Goal: Task Accomplishment & Management: Use online tool/utility

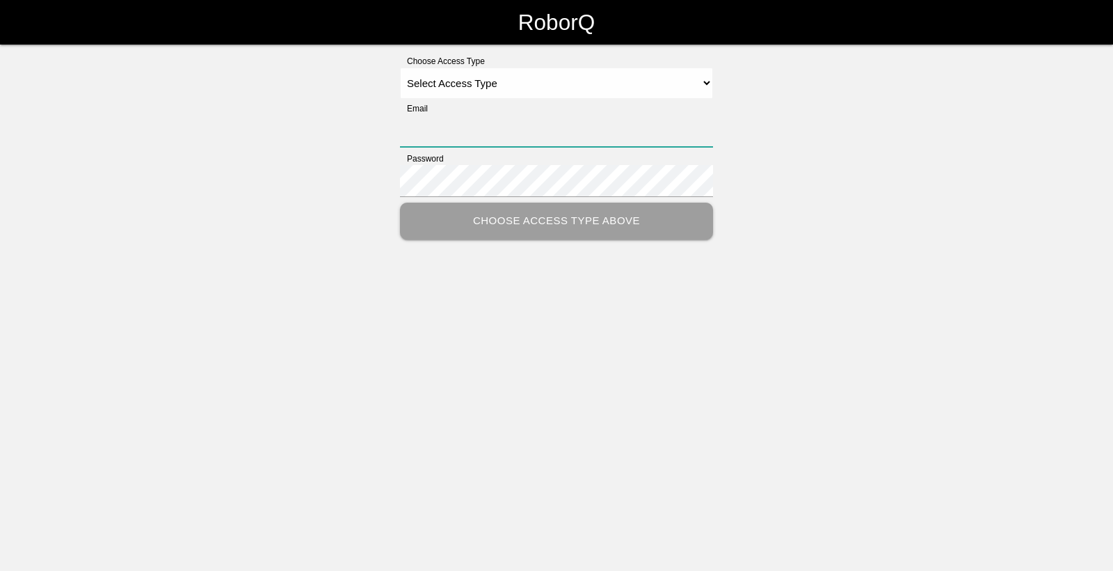
type input "[EMAIL_ADDRESS][DOMAIN_NAME]"
click at [596, 79] on select "Select Access Type Admin Customer Supervisor Worker" at bounding box center [556, 82] width 313 height 31
select select "Worker"
click at [400, 67] on select "Select Access Type Admin Customer Supervisor Worker" at bounding box center [556, 82] width 313 height 31
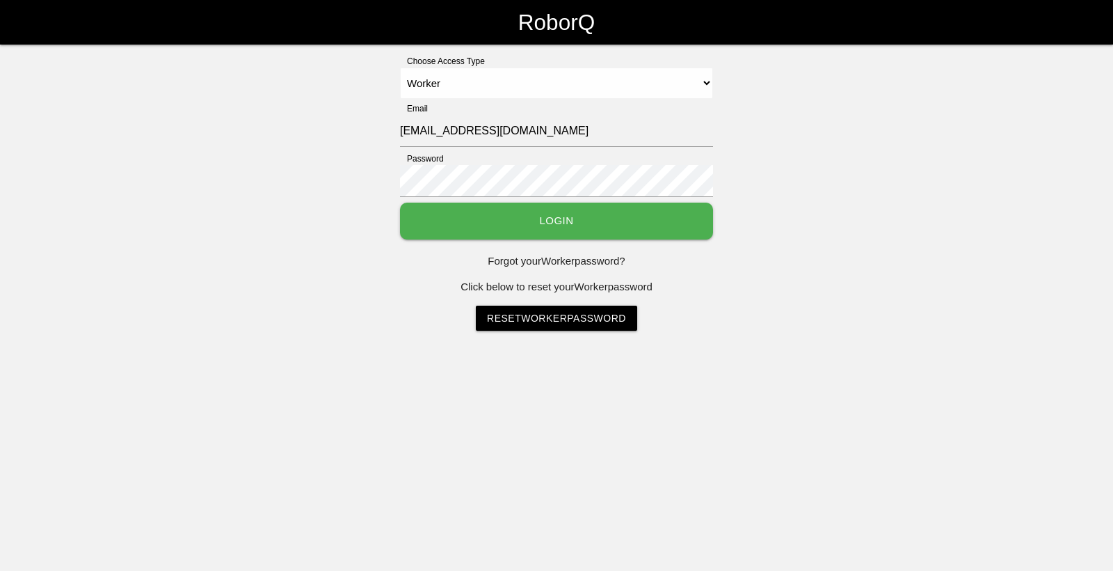
click at [480, 223] on button "Login" at bounding box center [556, 220] width 313 height 37
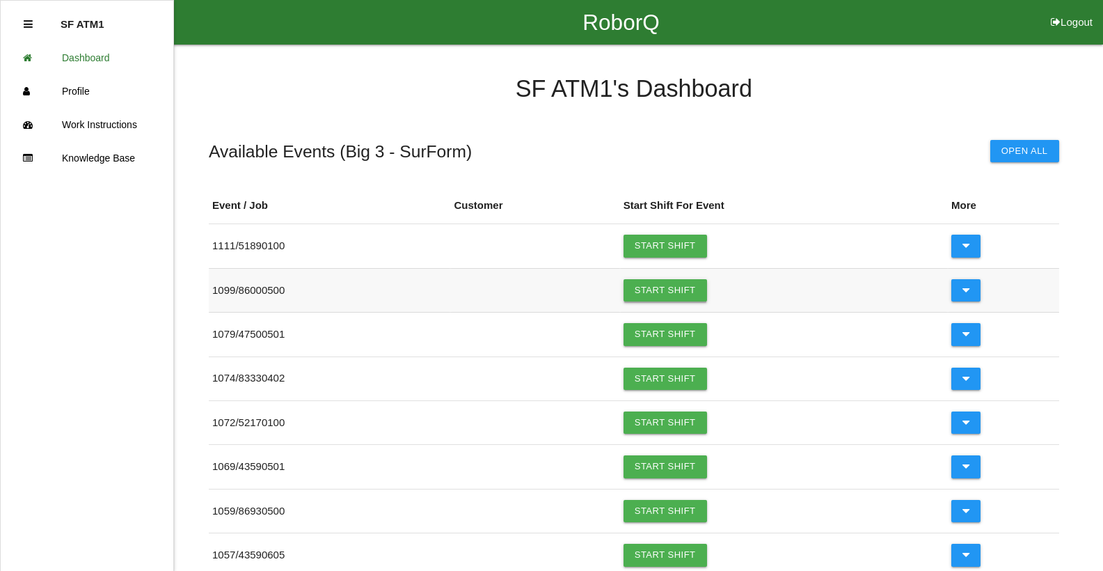
click at [678, 293] on link "Start Shift" at bounding box center [664, 290] width 83 height 22
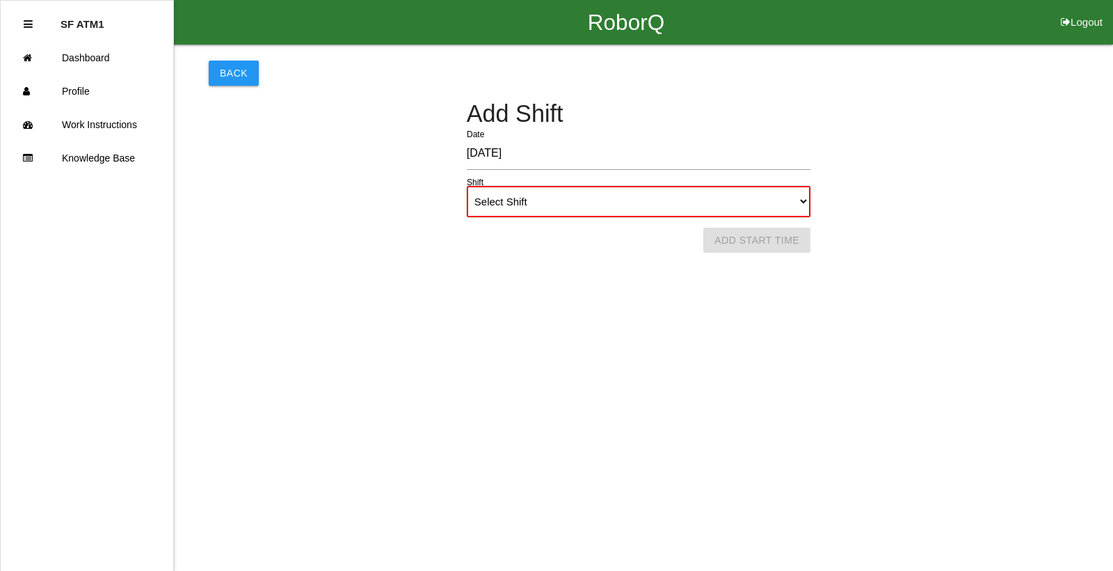
click at [531, 198] on select "Select Shift 1st Shift 2nd Shift 3rd Shift 4th Shift" at bounding box center [639, 201] width 344 height 31
select select "1"
click at [467, 186] on select "Select Shift 1st Shift 2nd Shift 3rd Shift 4th Shift" at bounding box center [639, 201] width 344 height 31
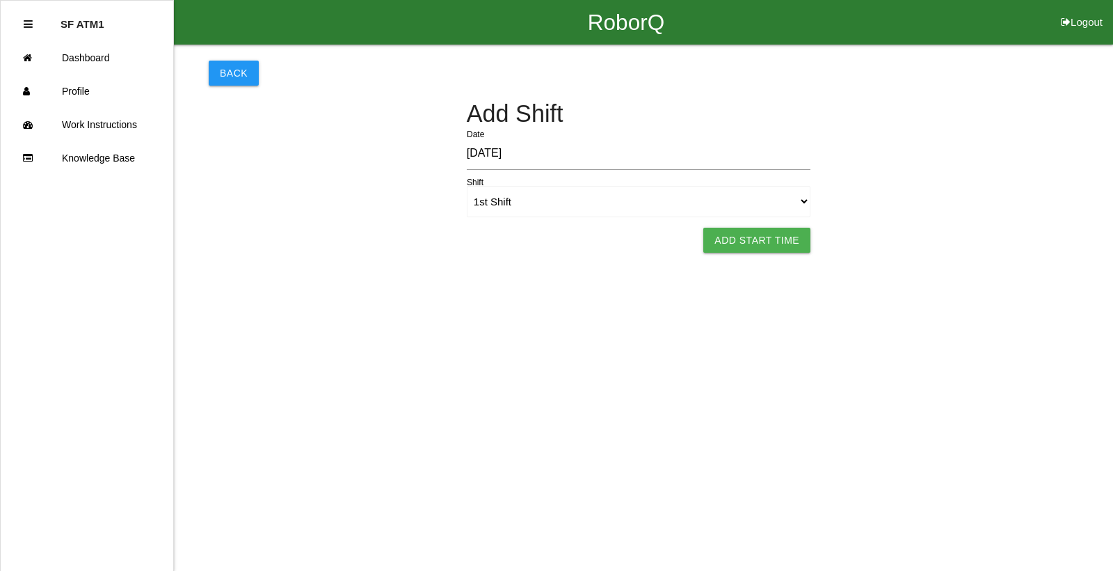
click at [728, 244] on button "Add Start Time" at bounding box center [756, 240] width 107 height 25
select select "6"
select select "27"
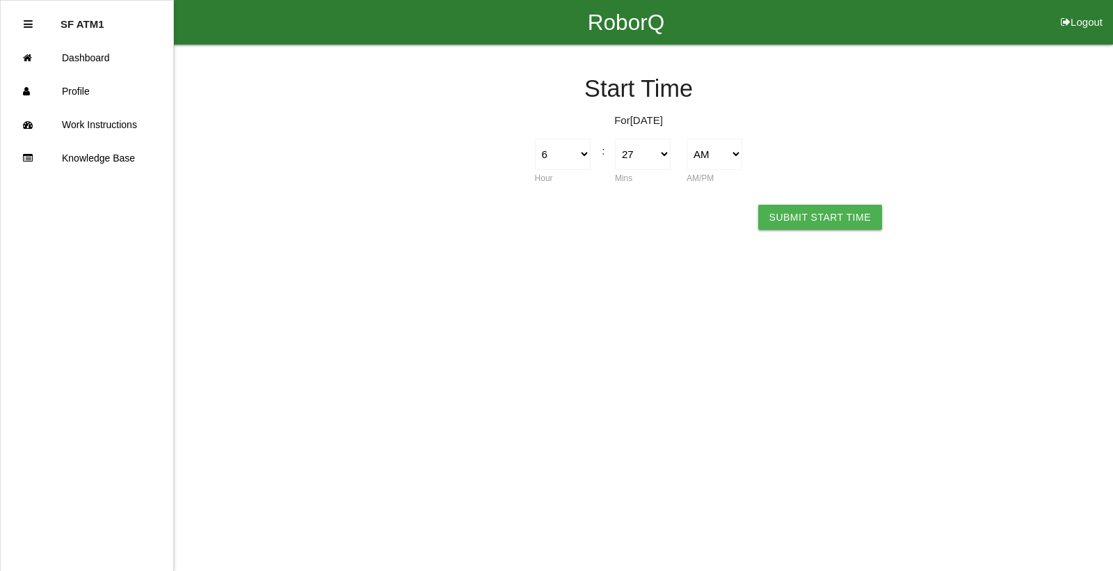
click at [793, 223] on button "Submit Start Time" at bounding box center [820, 217] width 124 height 25
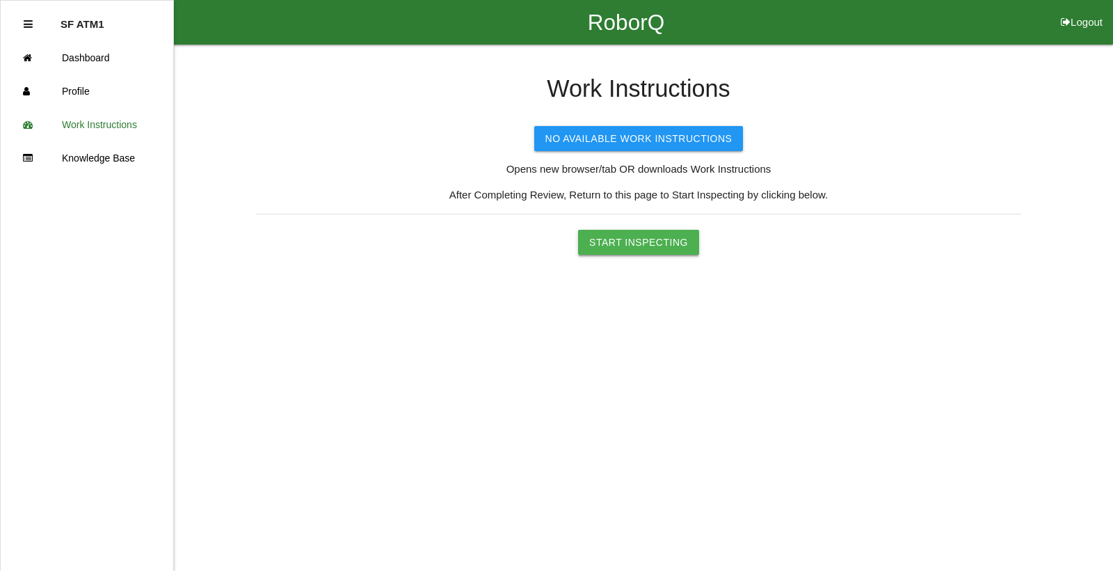
click at [646, 246] on button "Start Inspecting" at bounding box center [638, 242] width 121 height 25
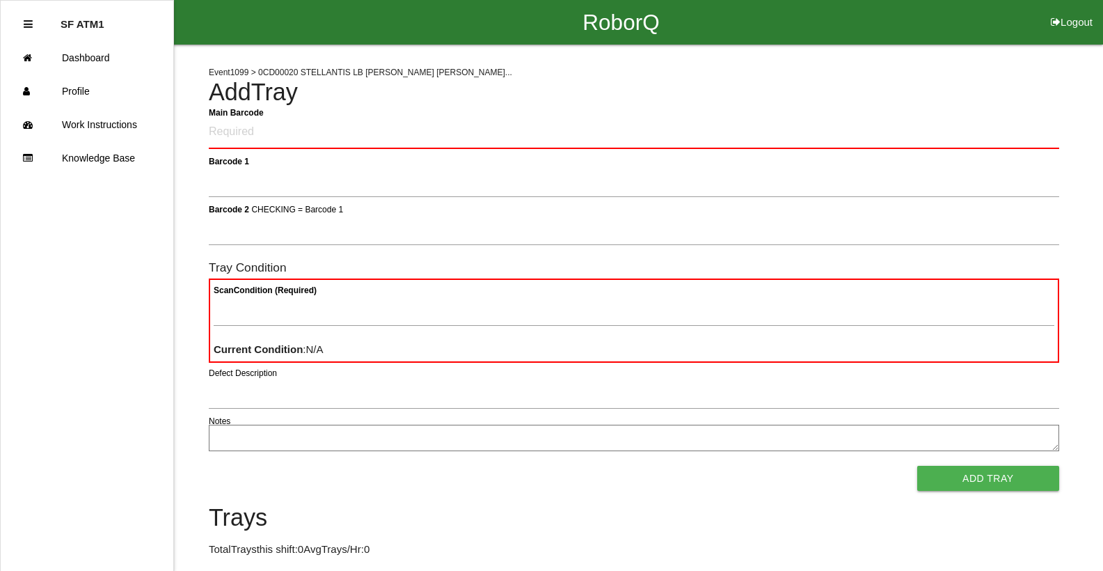
drag, startPoint x: 1112, startPoint y: 42, endPoint x: 326, endPoint y: 120, distance: 790.1
click at [326, 120] on Barcode "Main Barcode" at bounding box center [634, 132] width 850 height 33
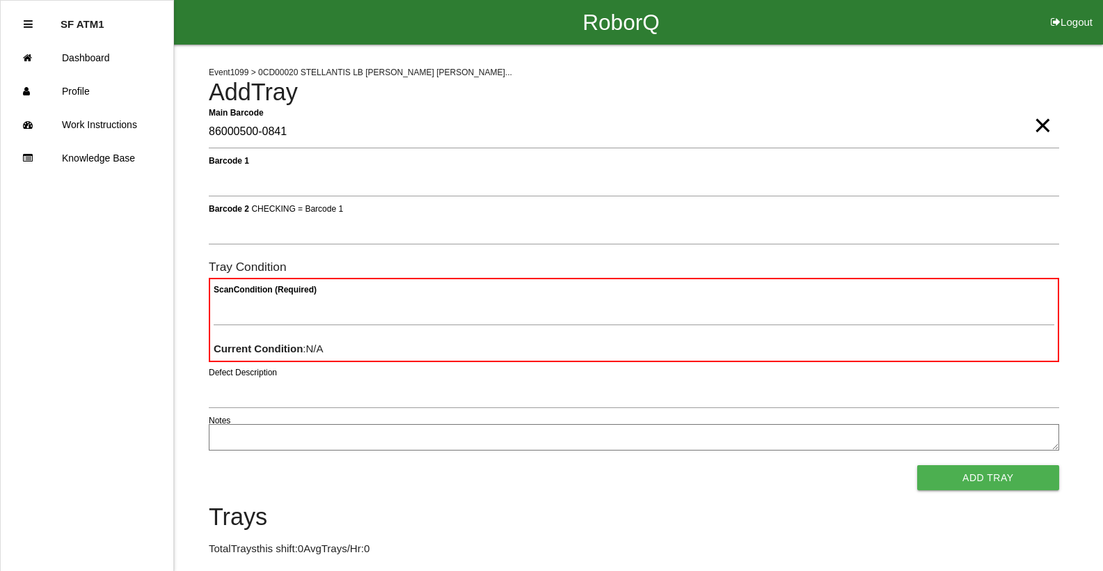
type Barcode "86000500-0841"
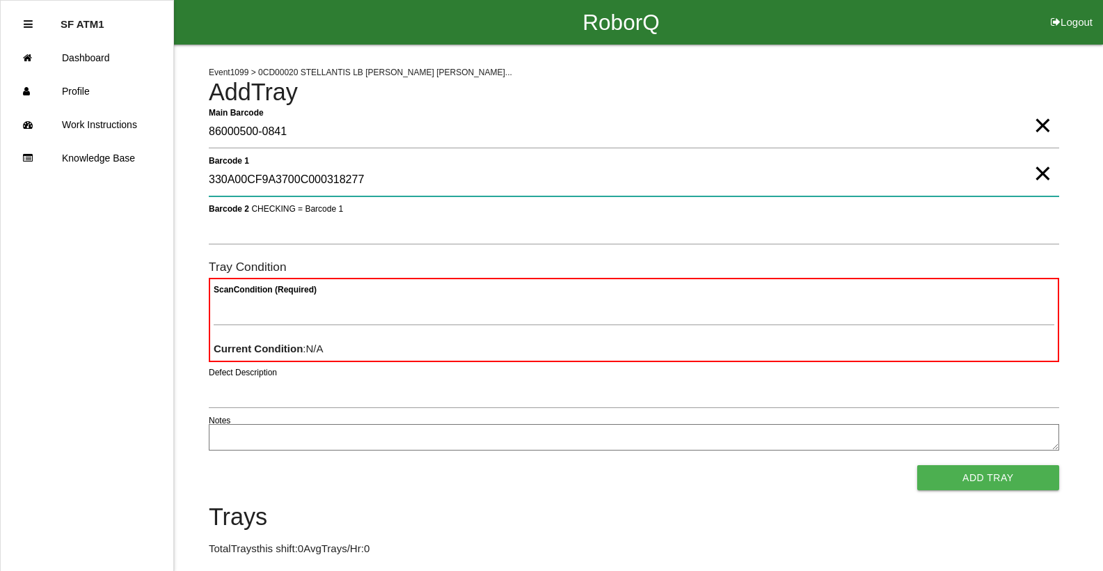
type 1 "330A00CF9A3700C000318277"
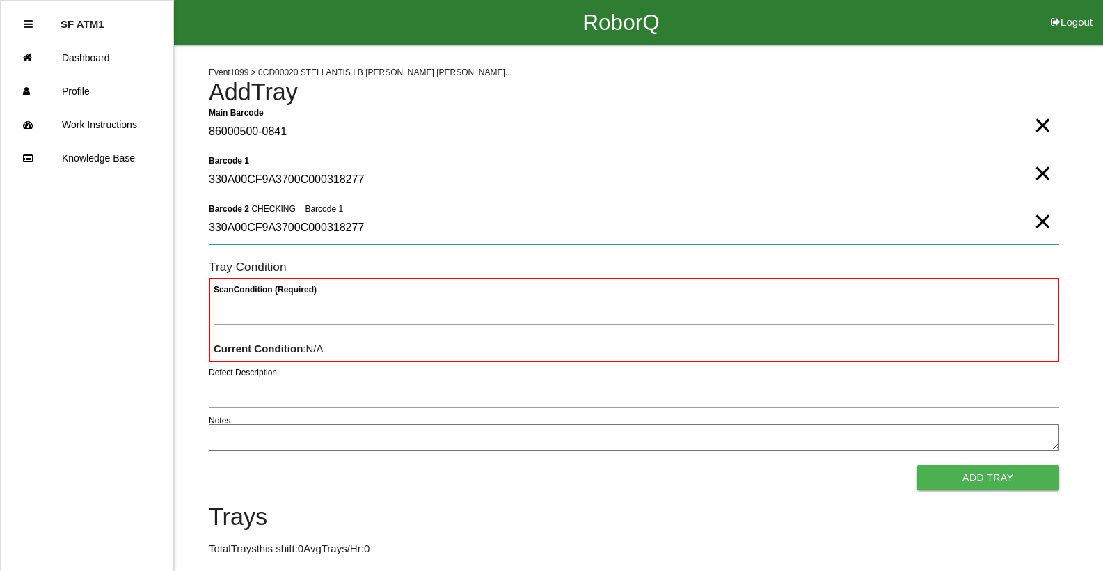
type 2 "330A00CF9A3700C000318277"
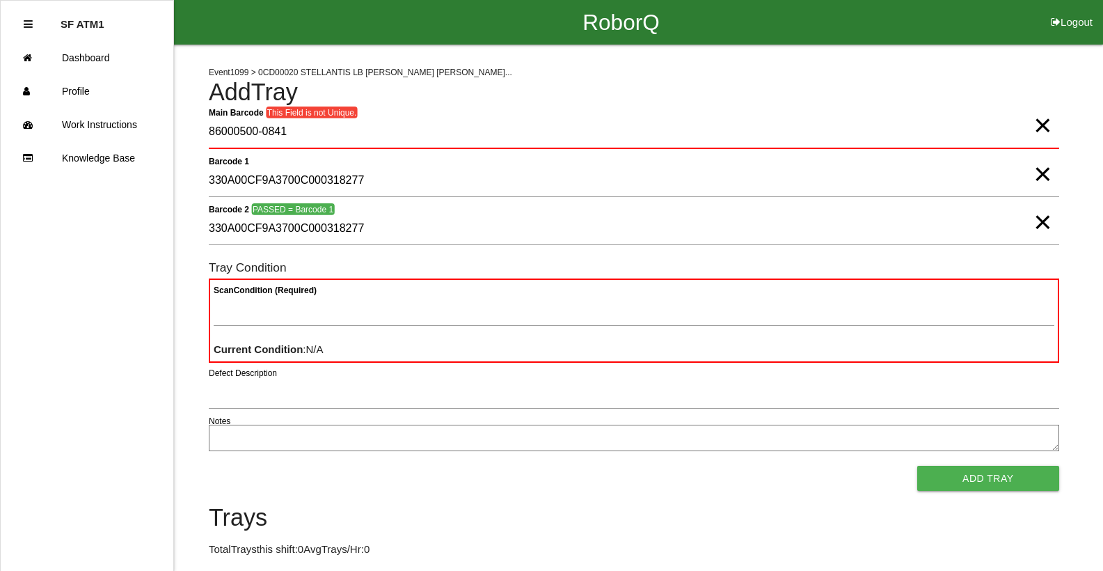
click at [1048, 174] on span "×" at bounding box center [1042, 160] width 18 height 28
click at [1047, 222] on span "×" at bounding box center [1042, 208] width 18 height 28
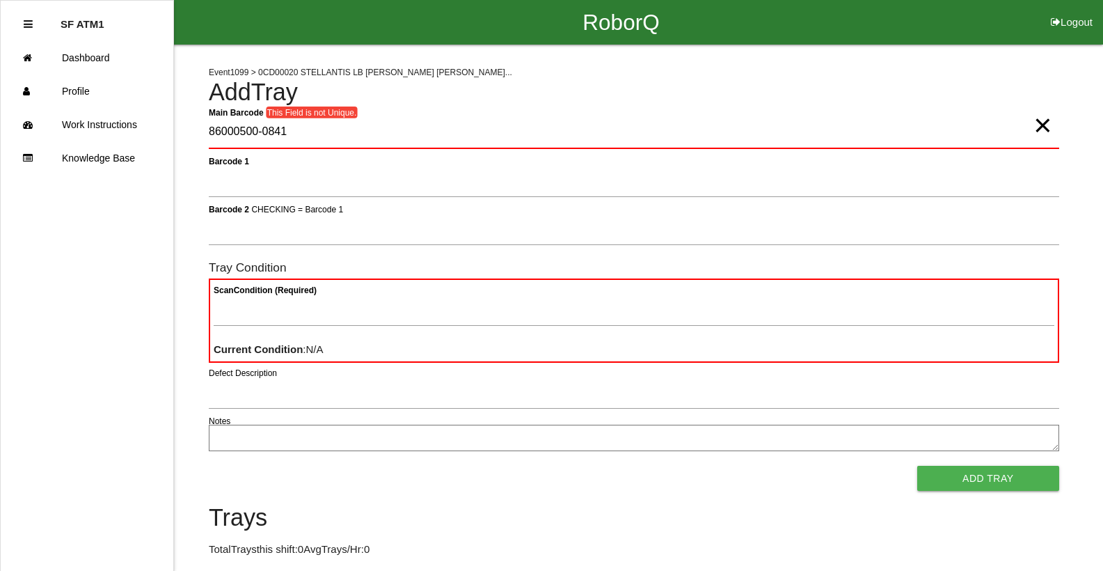
click at [1049, 121] on span "×" at bounding box center [1042, 111] width 18 height 28
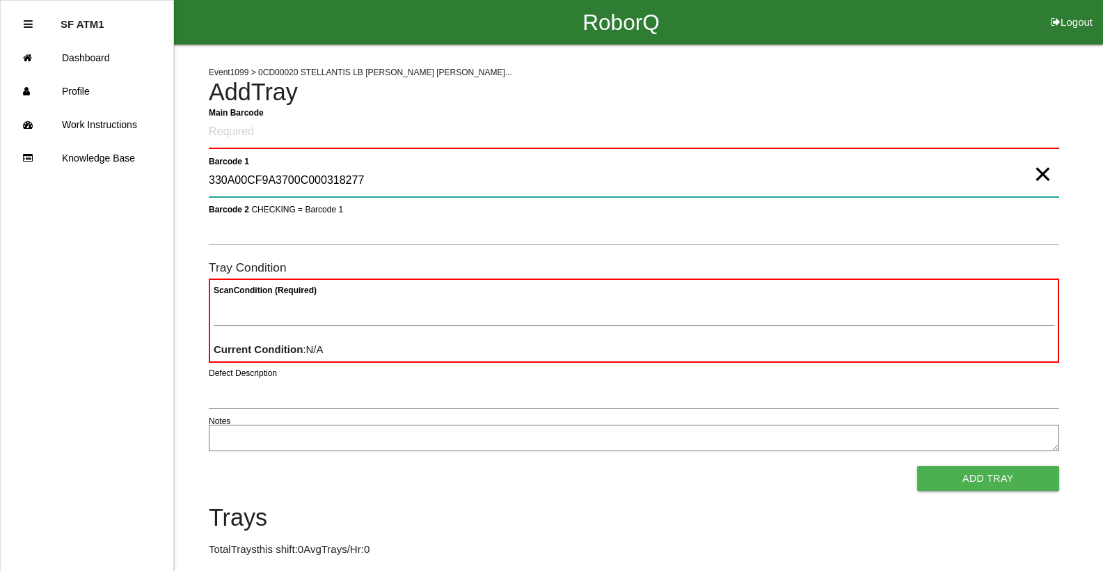
type 1 "330A00CF9A3700C000318277"
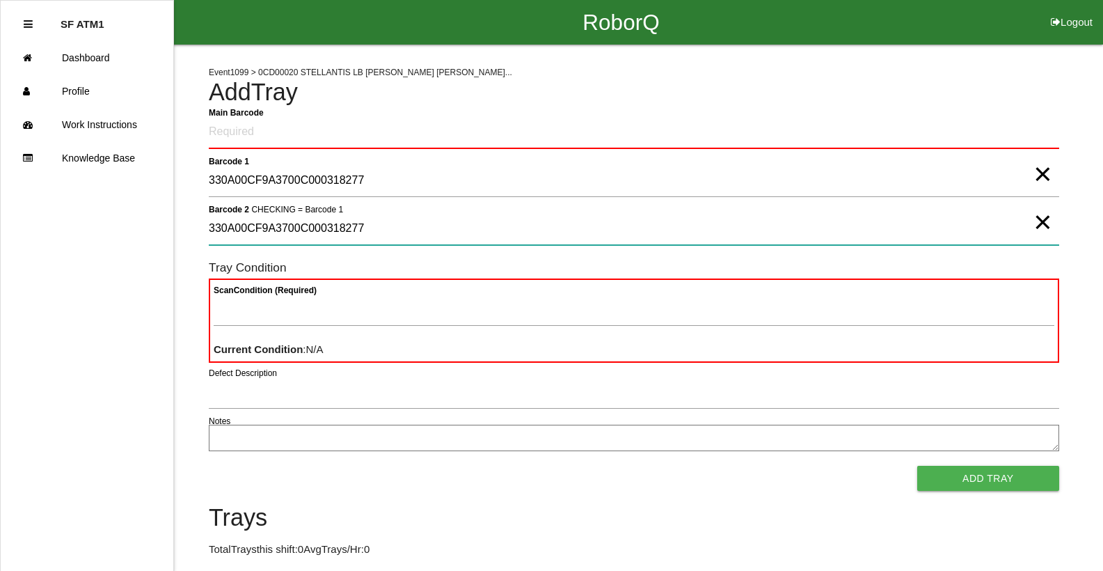
type 2 "330A00CF9A3700C000318277"
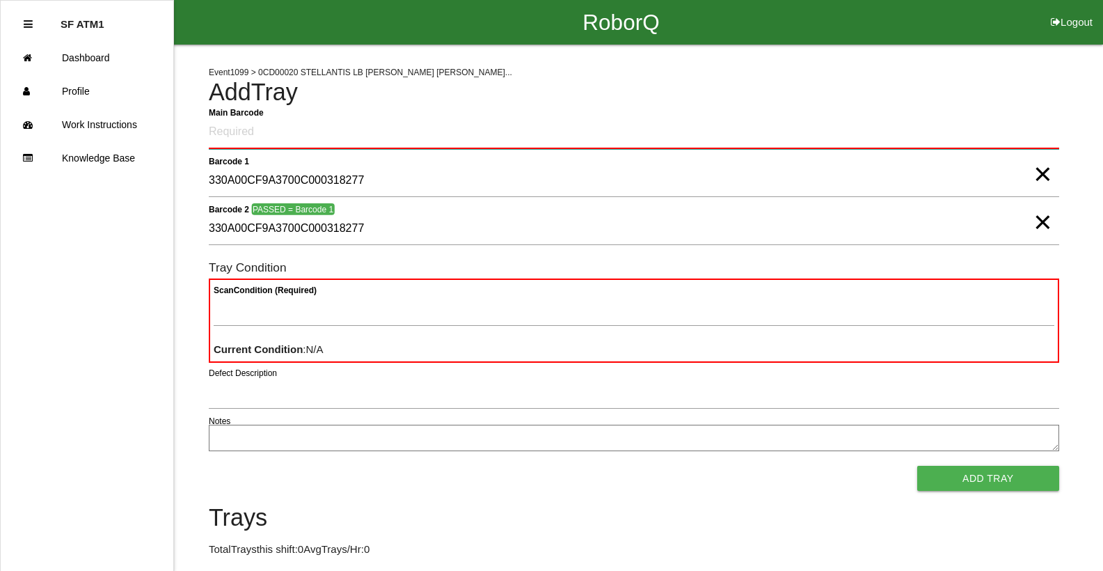
click at [392, 136] on Barcode "Main Barcode" at bounding box center [634, 132] width 850 height 33
type Barcode "86000500-0844"
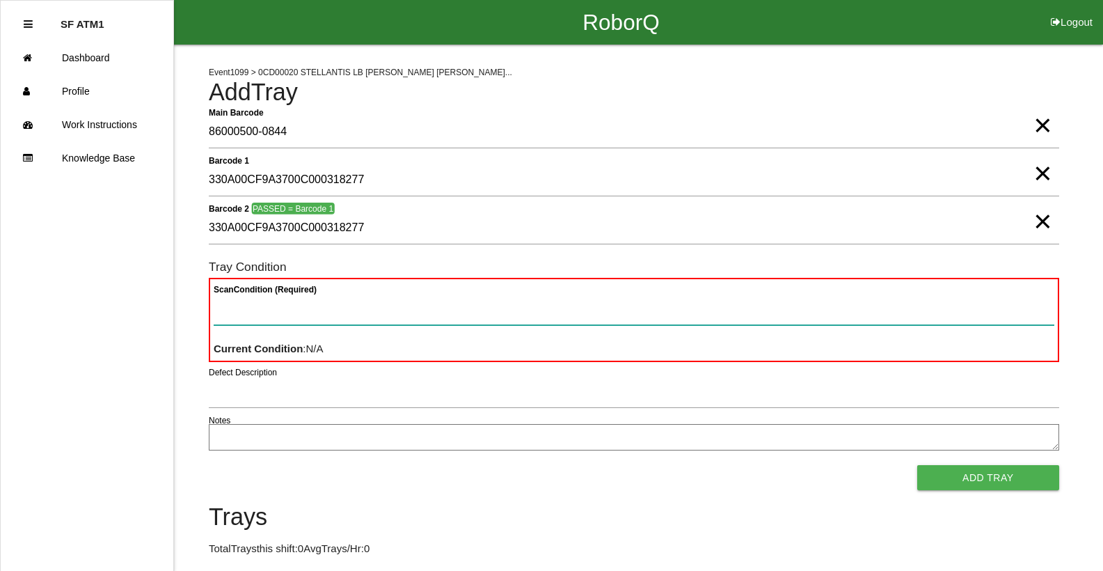
click at [337, 317] on Condition "Scan Condition (Required)" at bounding box center [634, 309] width 840 height 32
type Condition "goo"
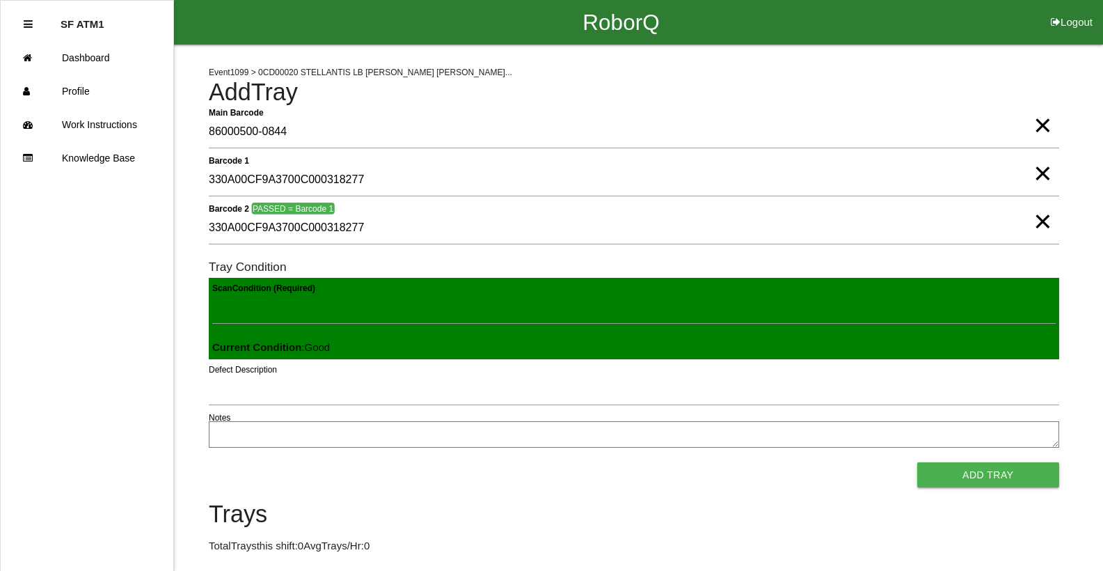
click at [917, 462] on button "Add Tray" at bounding box center [988, 474] width 142 height 25
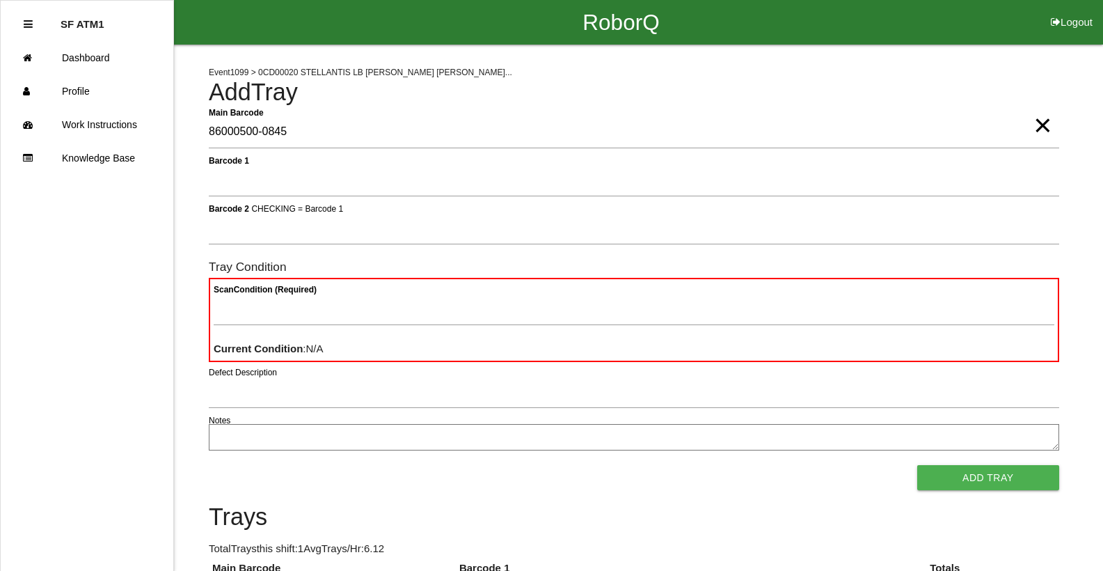
type Barcode "86000500-0845"
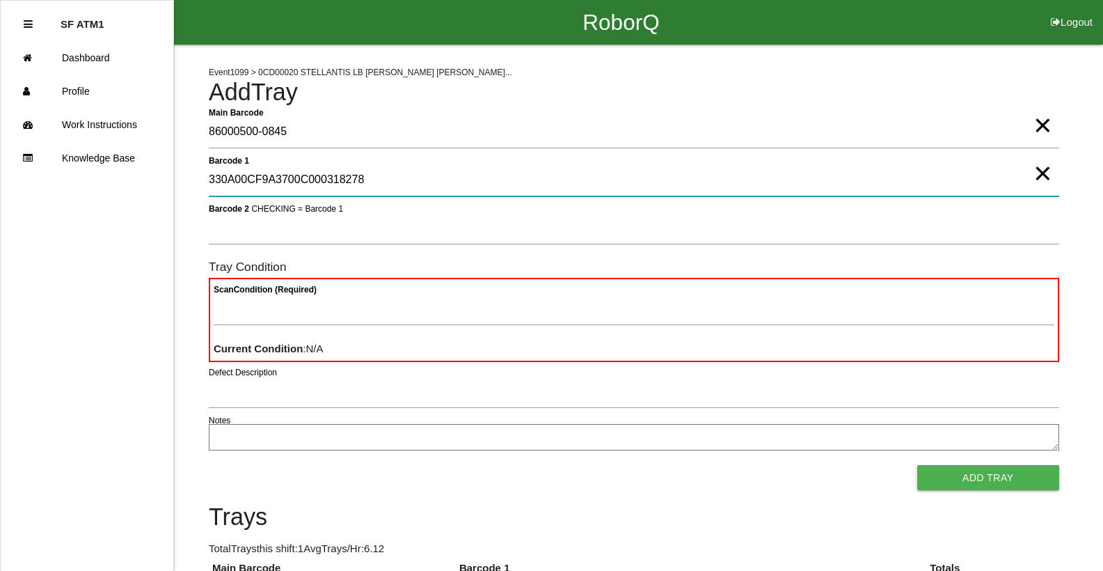
type 1 "330A00CF9A3700C000318278"
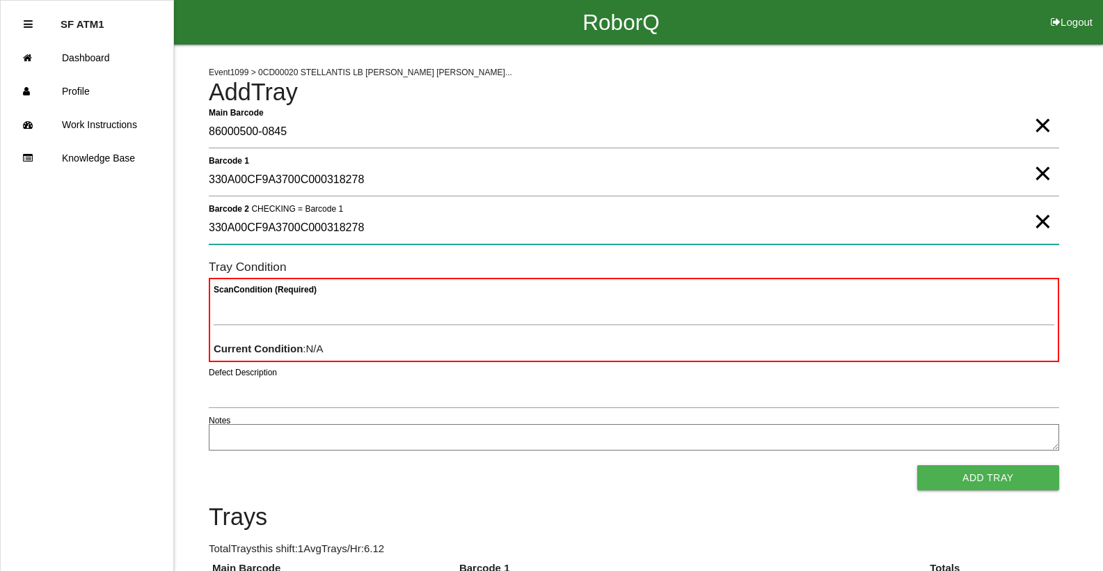
type 2 "330A00CF9A3700C000318278"
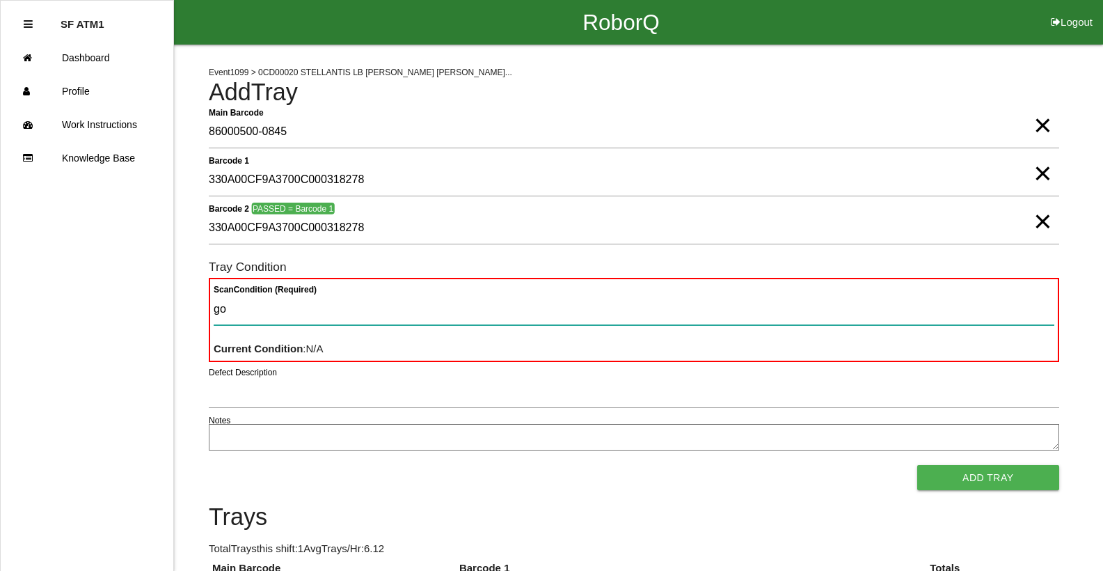
type Condition "goo"
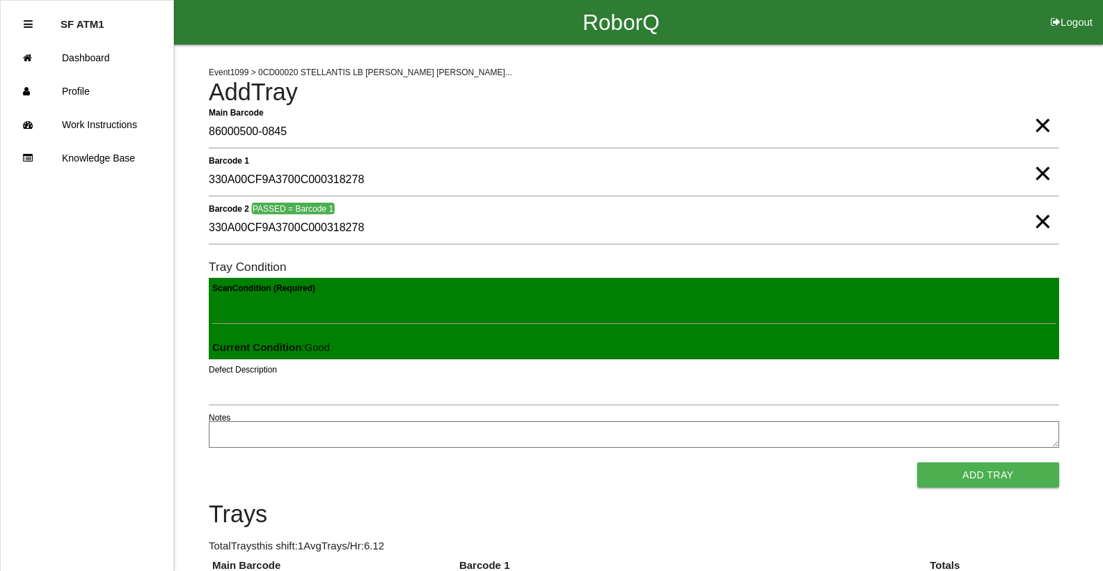
click at [917, 462] on button "Add Tray" at bounding box center [988, 474] width 142 height 25
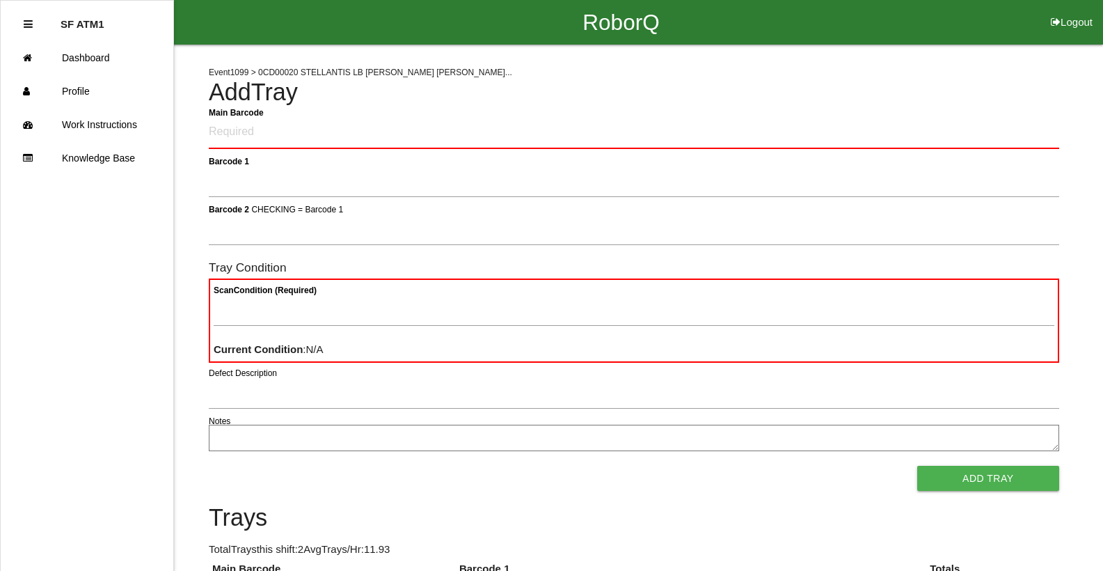
click button "Logout" at bounding box center [1071, 5] width 63 height 10
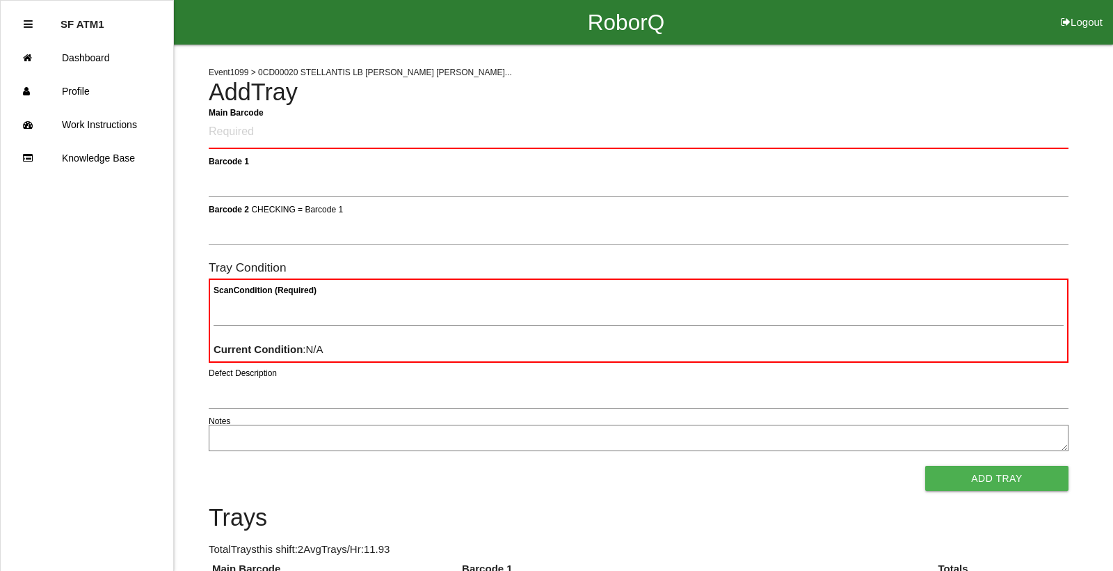
select select "Worker"
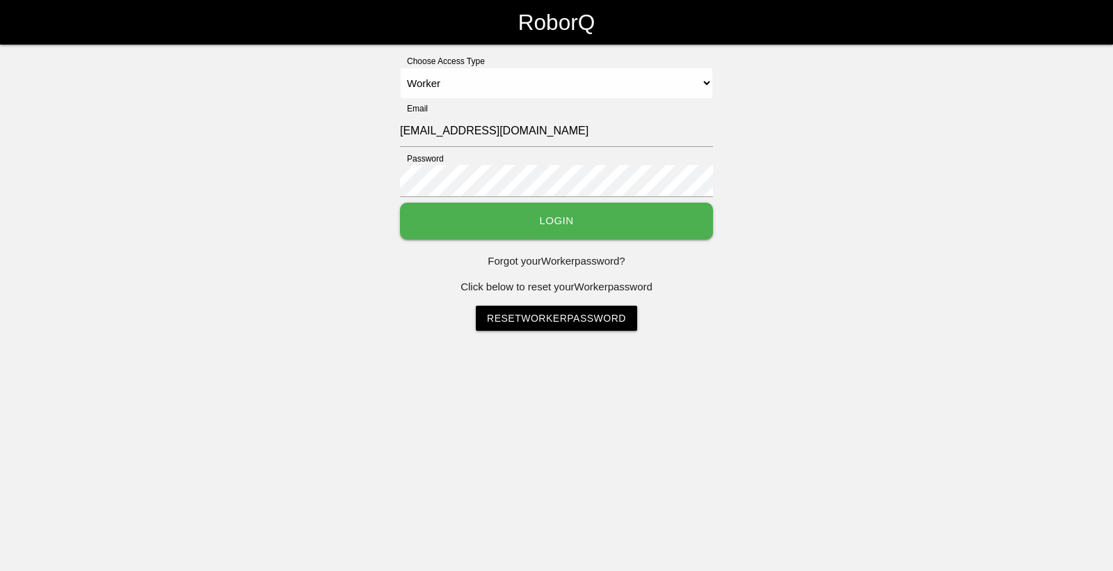
click at [400, 67] on select "Select Access Type Admin Customer Supervisor Worker" at bounding box center [556, 82] width 313 height 31
click at [454, 212] on button "Login" at bounding box center [556, 220] width 313 height 37
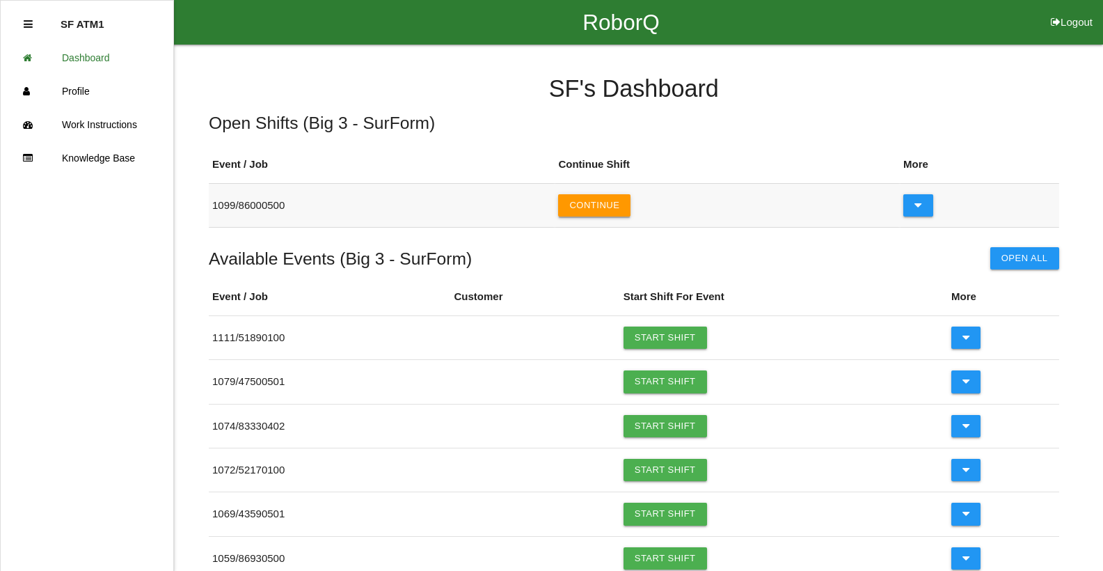
click at [602, 205] on button "Continue" at bounding box center [594, 205] width 72 height 22
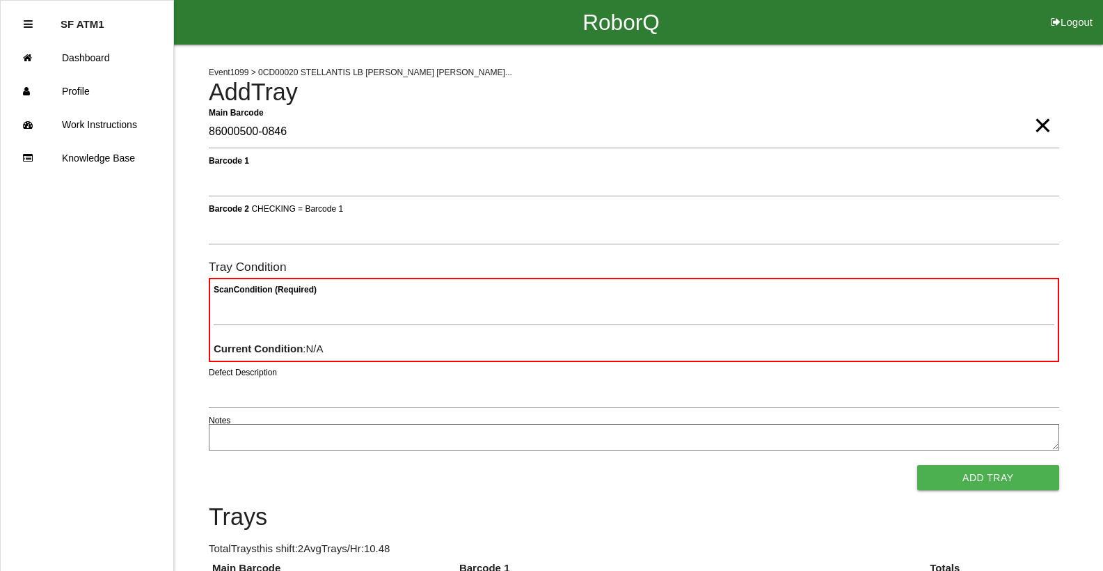
type Barcode "86000500-0846"
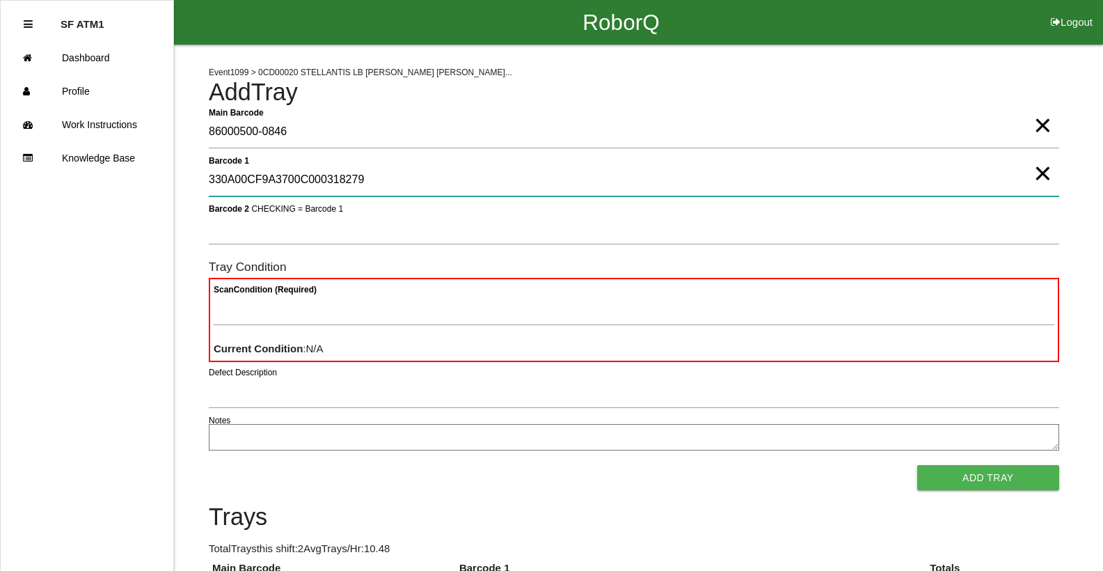
type 1 "330A00CF9A3700C000318279"
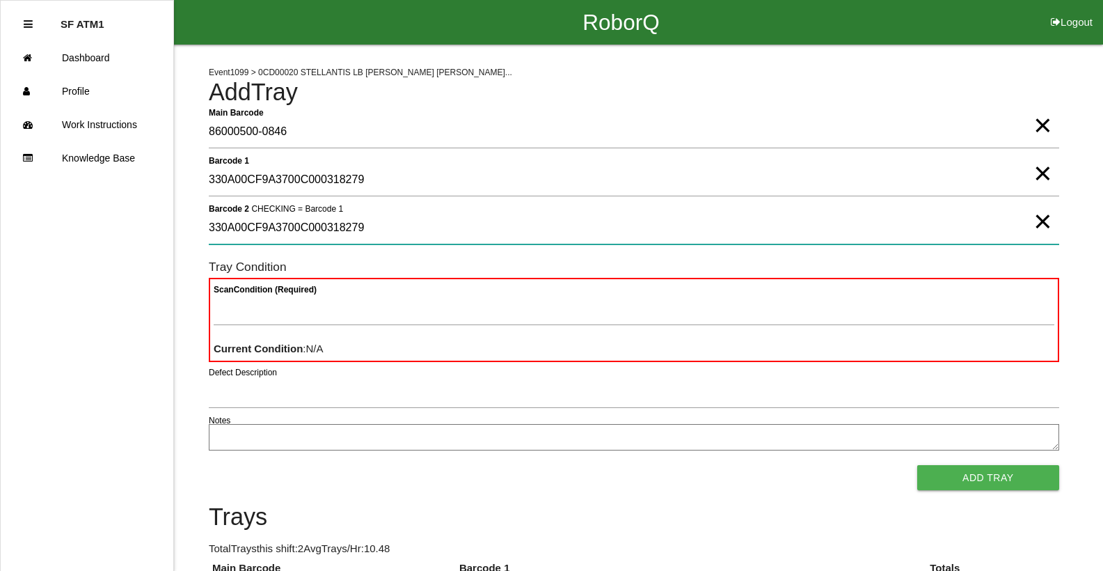
type 2 "330A00CF9A3700C000318279"
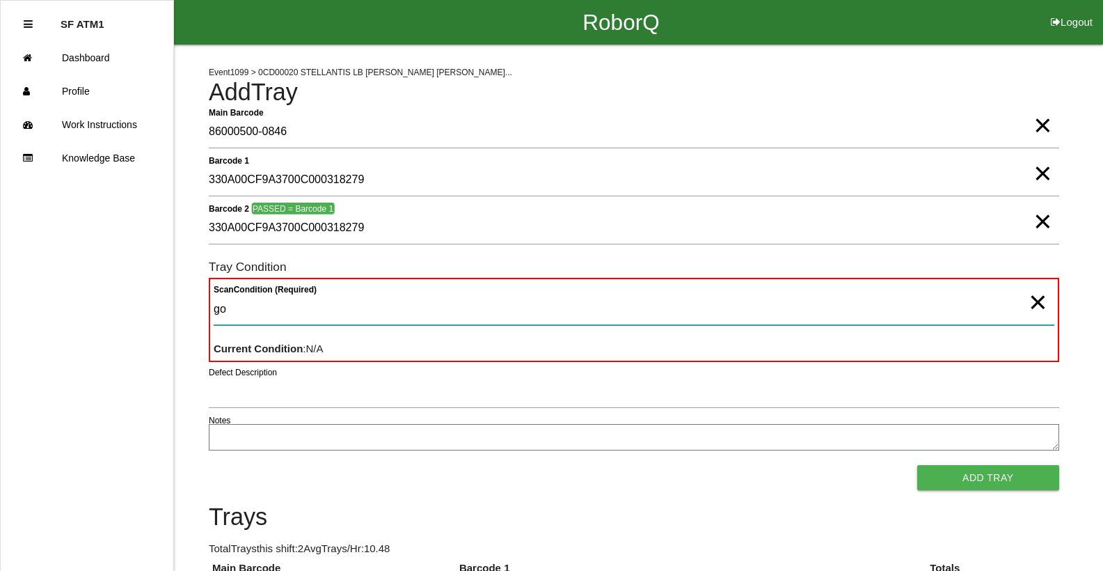
type Condition "goo"
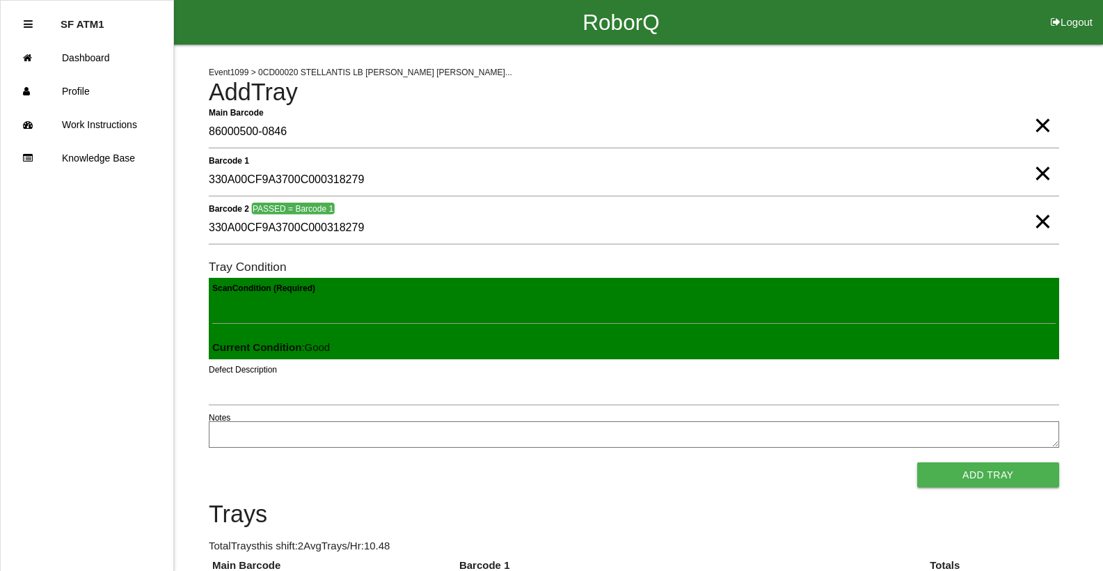
click at [917, 462] on button "Add Tray" at bounding box center [988, 474] width 142 height 25
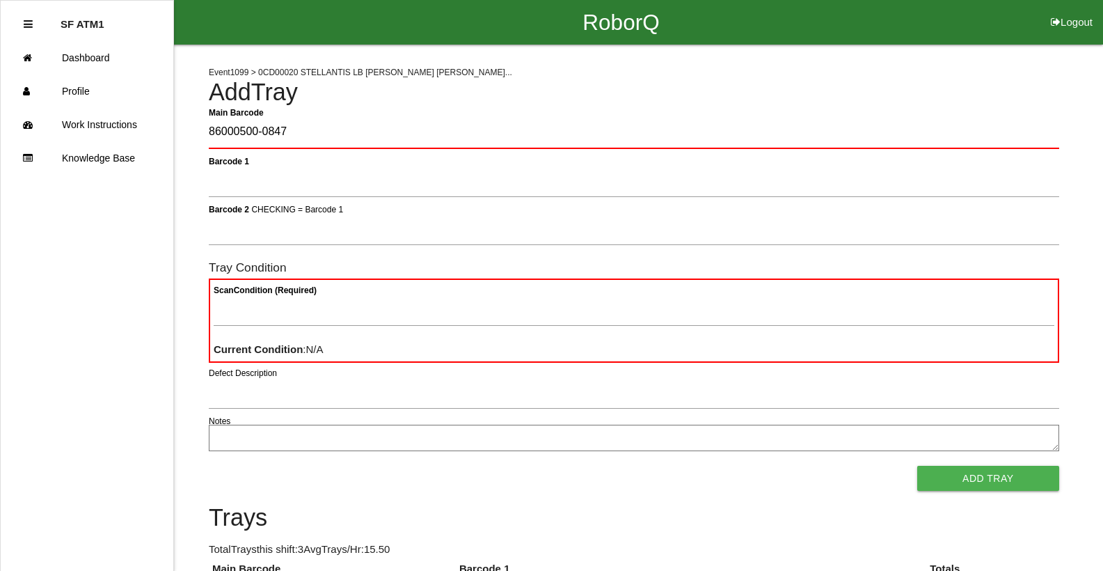
type Barcode "86000500-0847"
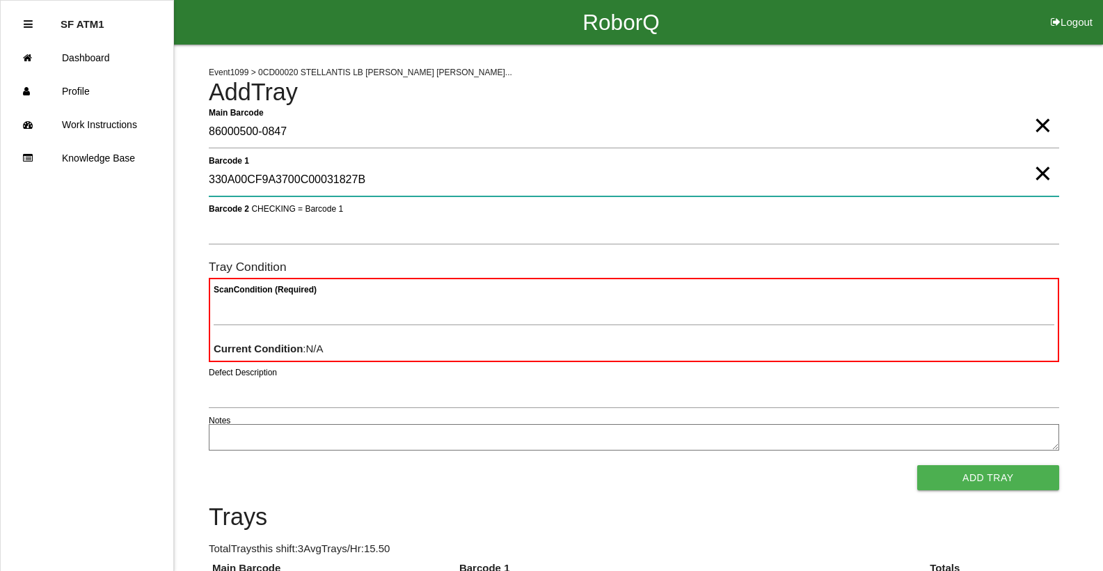
type 1 "330A00CF9A3700C00031827B"
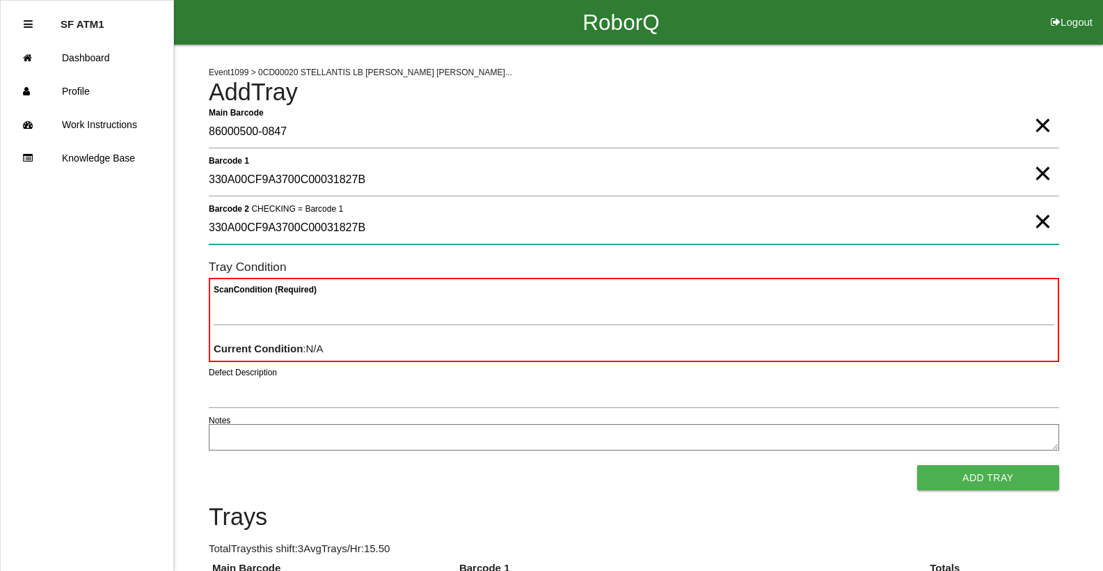
type 2 "330A00CF9A3700C00031827B"
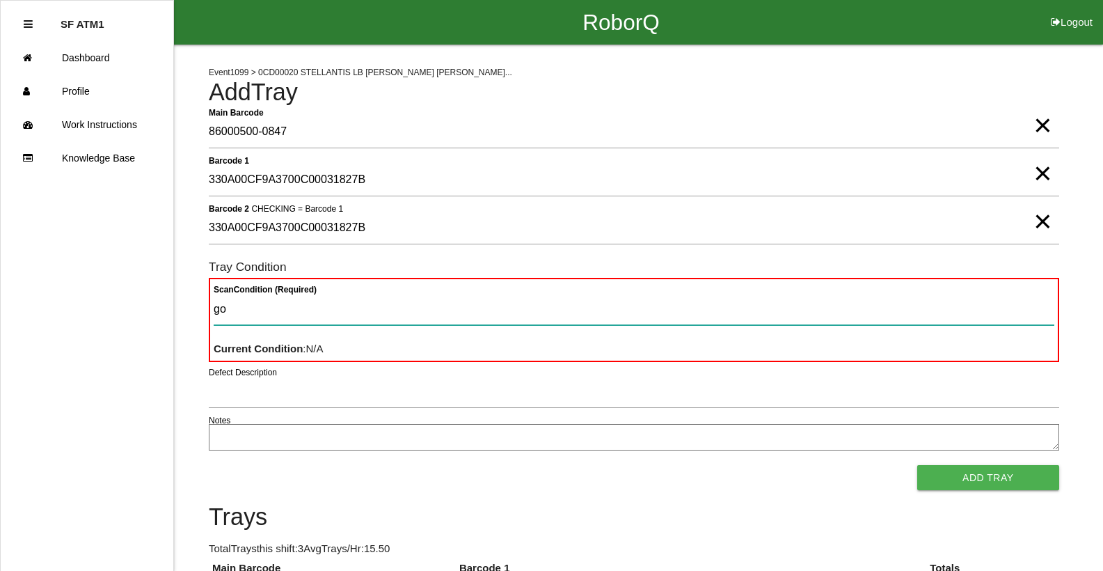
type Condition "goo"
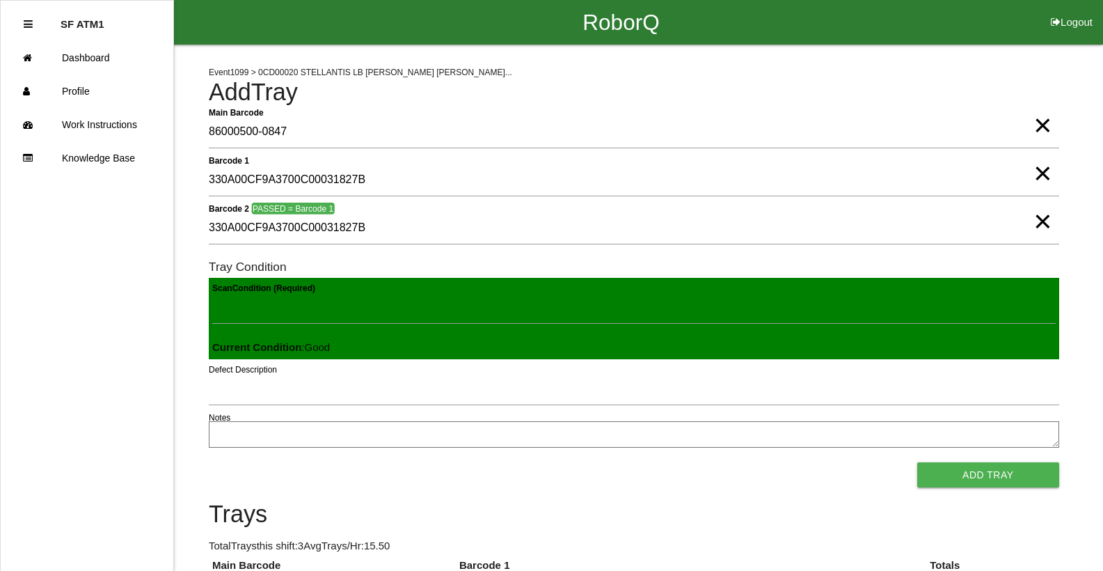
click at [917, 462] on button "Add Tray" at bounding box center [988, 474] width 142 height 25
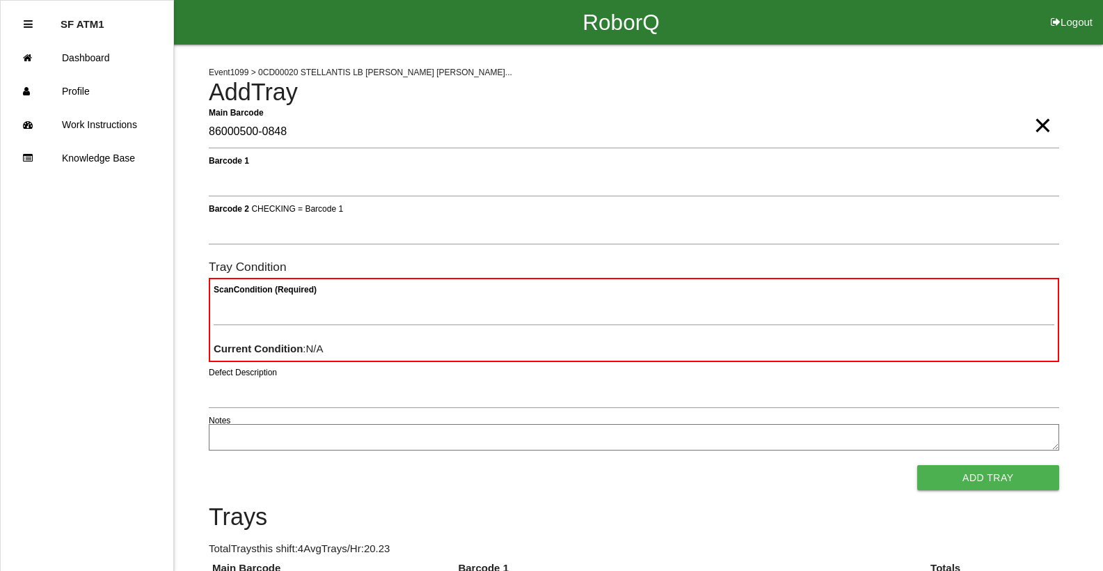
type Barcode "86000500-0848"
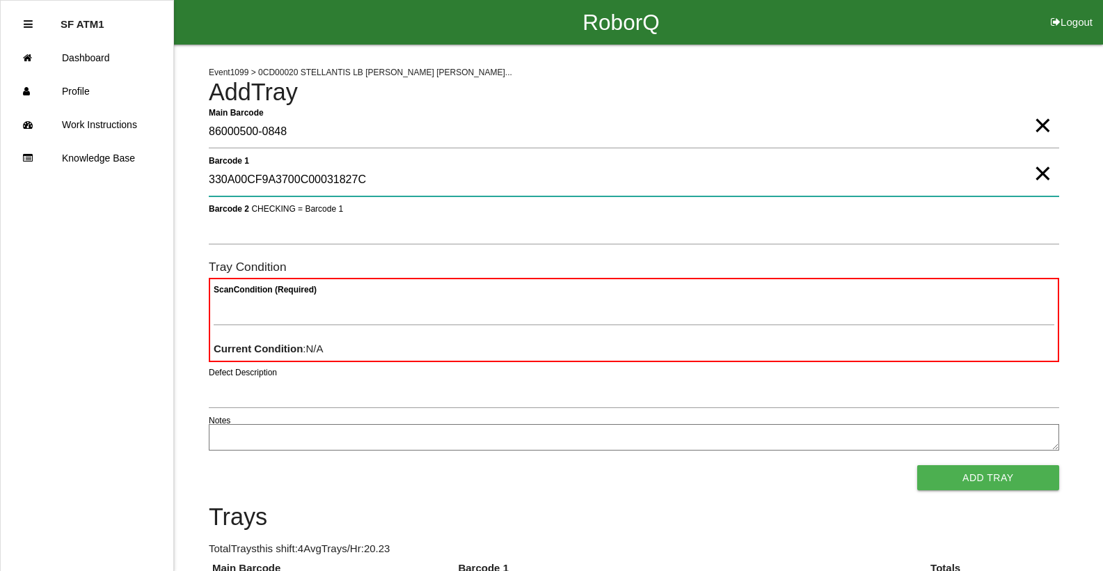
type 1 "330A00CF9A3700C00031827C"
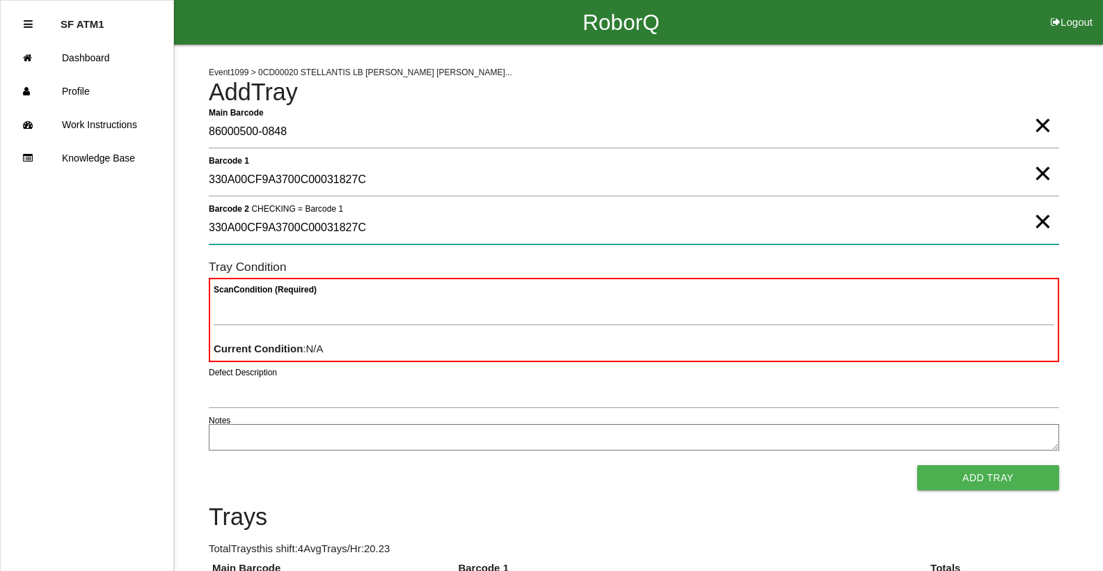
type 2 "330A00CF9A3700C00031827C"
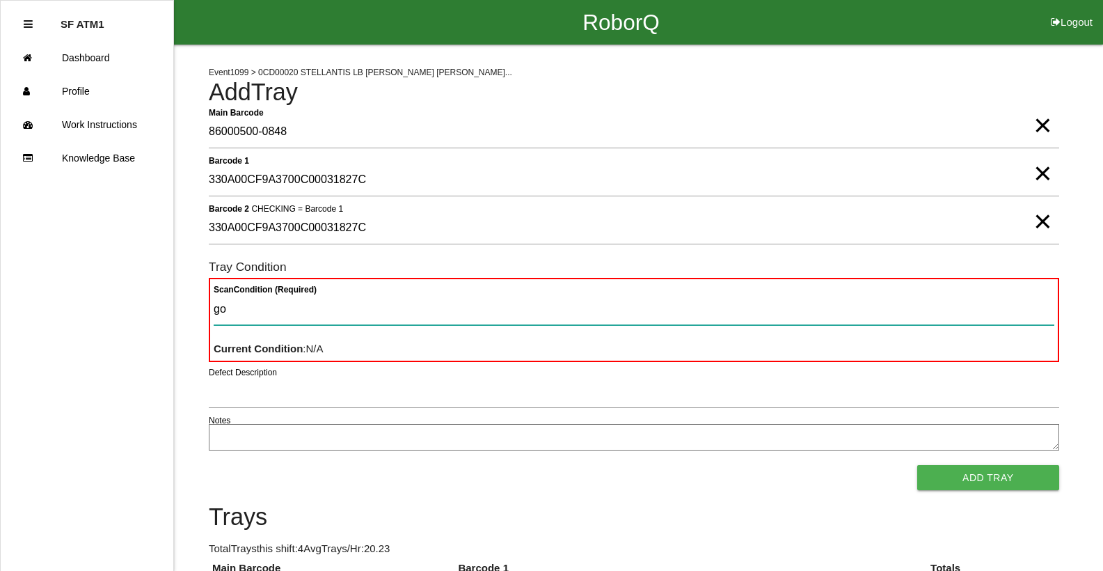
type Condition "goo"
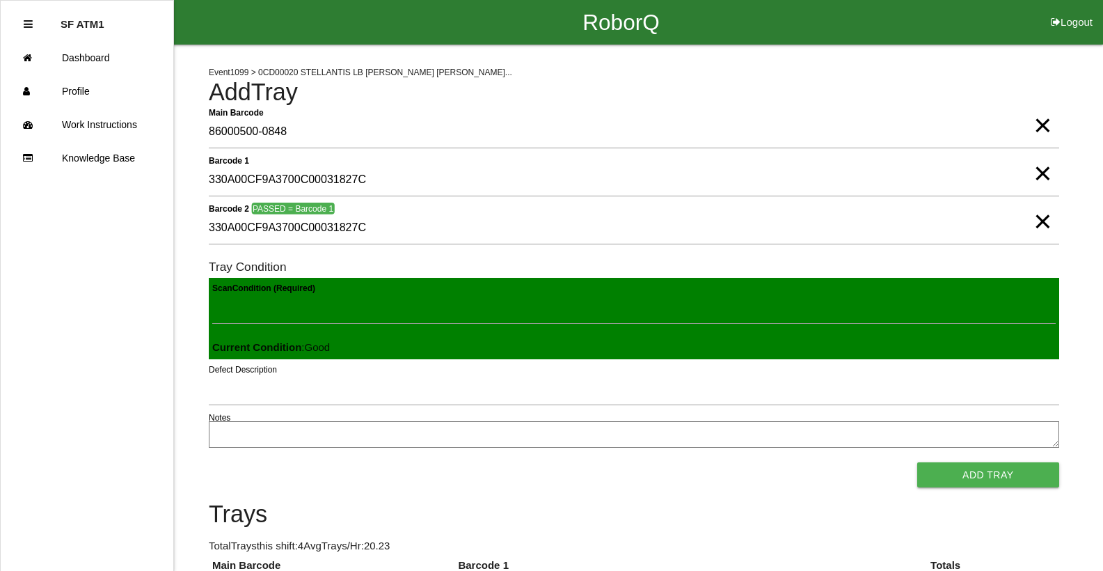
click button "Add Tray" at bounding box center [988, 474] width 142 height 25
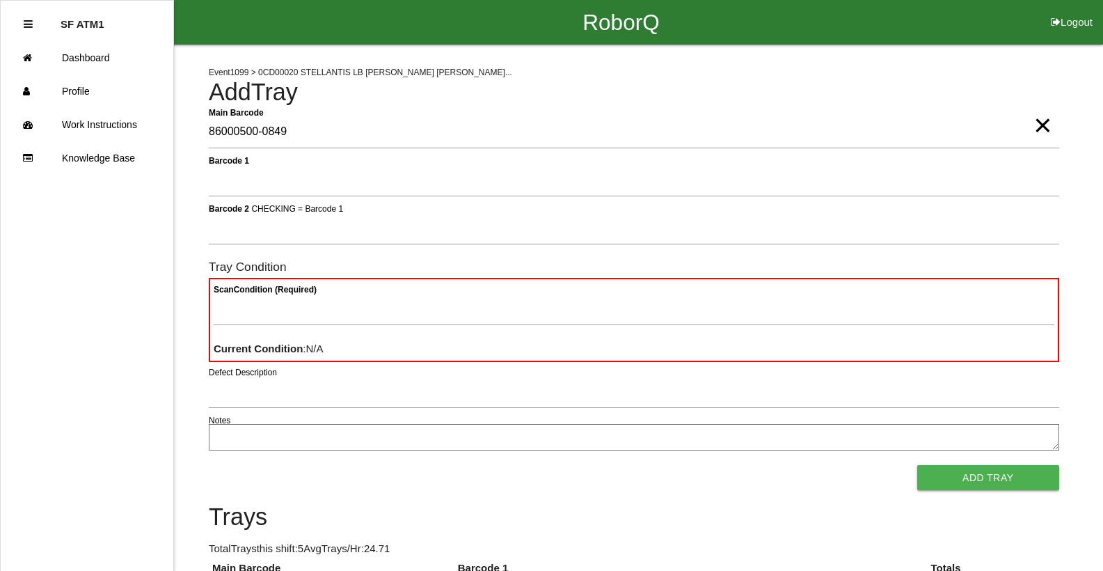
type Barcode "86000500-0849"
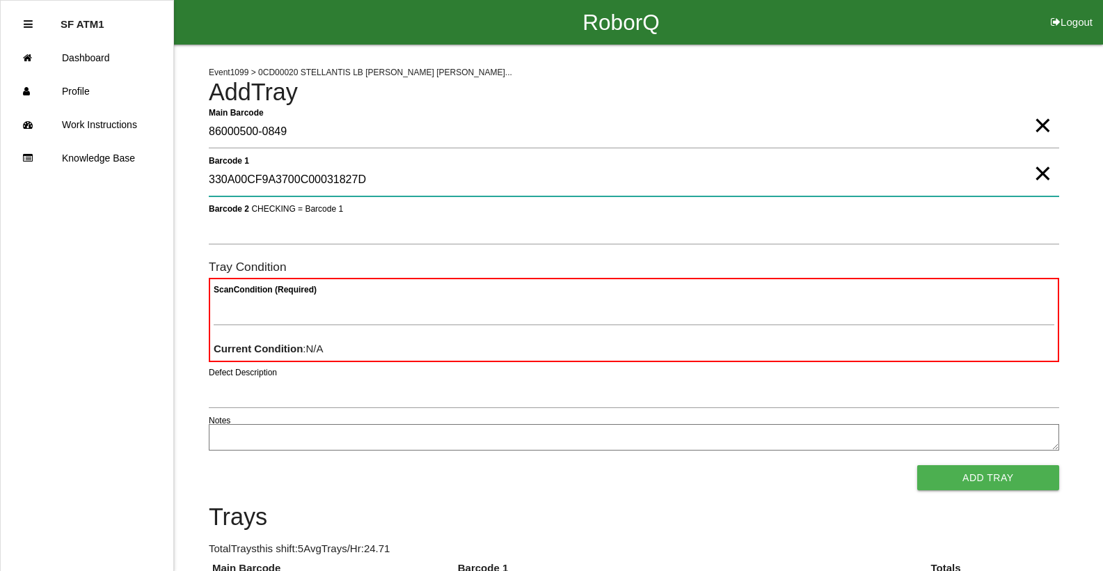
type 1 "330A00CF9A3700C00031827D"
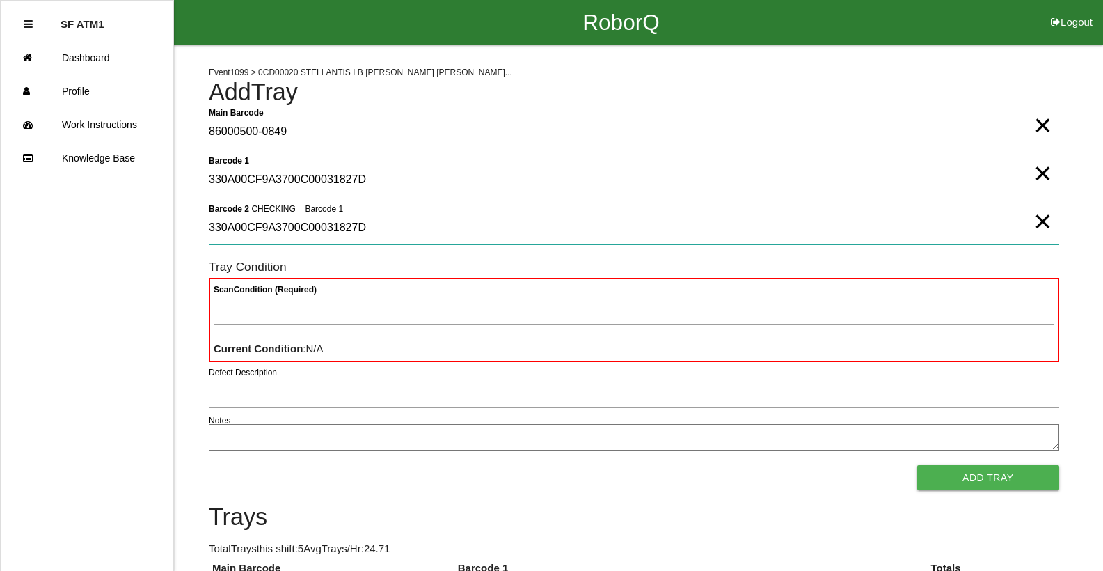
type 2 "330A00CF9A3700C00031827D"
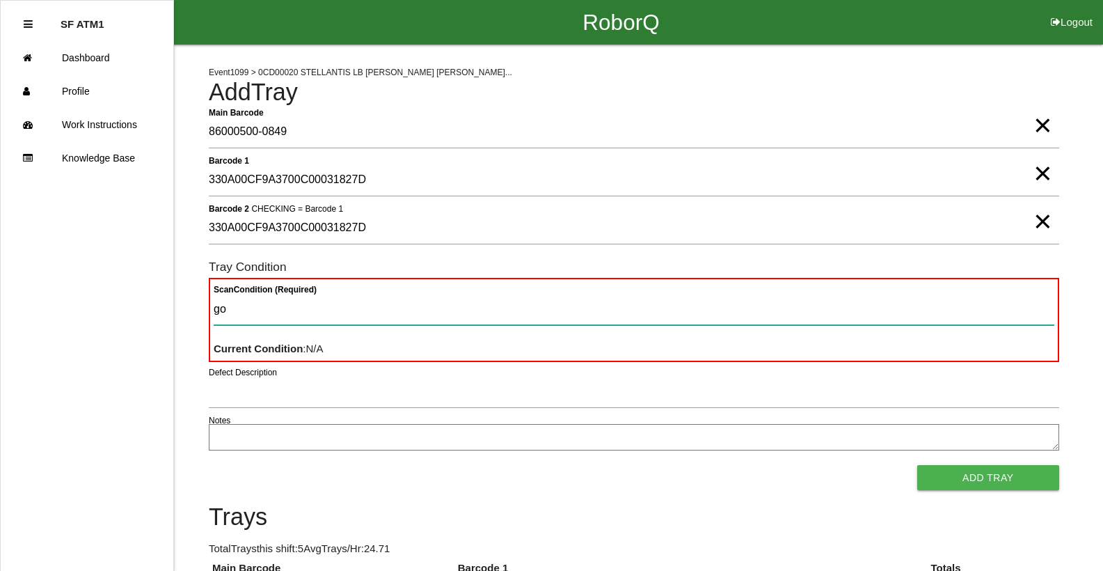
type Condition "goo"
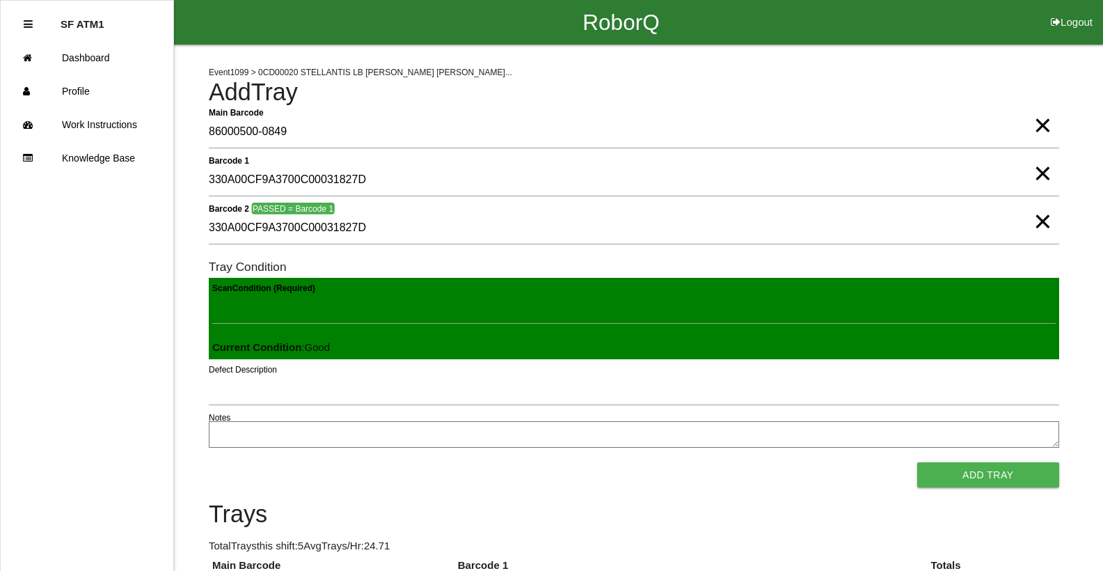
click at [917, 462] on button "Add Tray" at bounding box center [988, 474] width 142 height 25
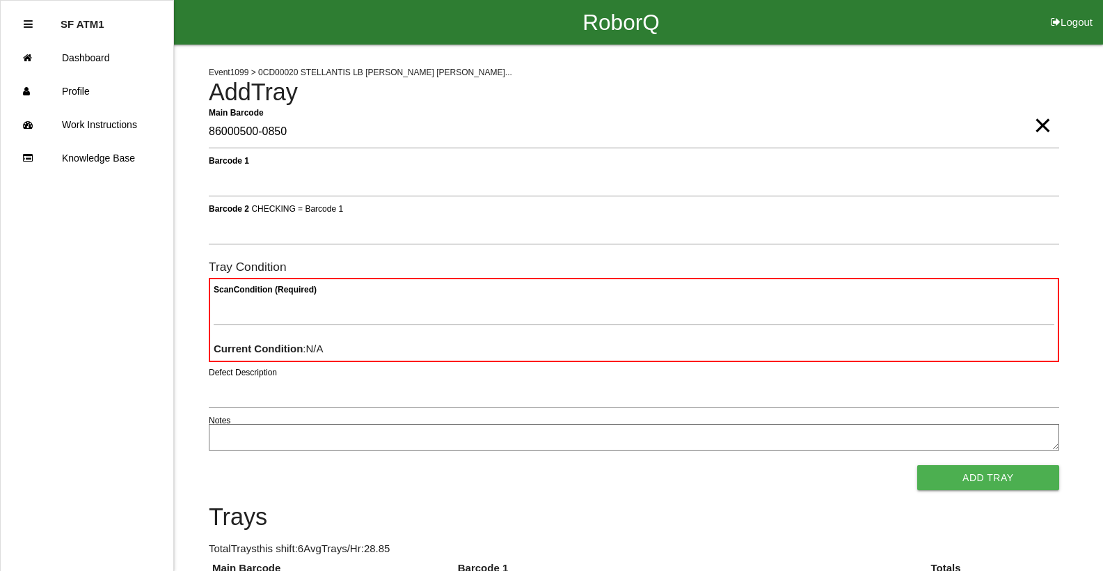
type Barcode "86000500-0850"
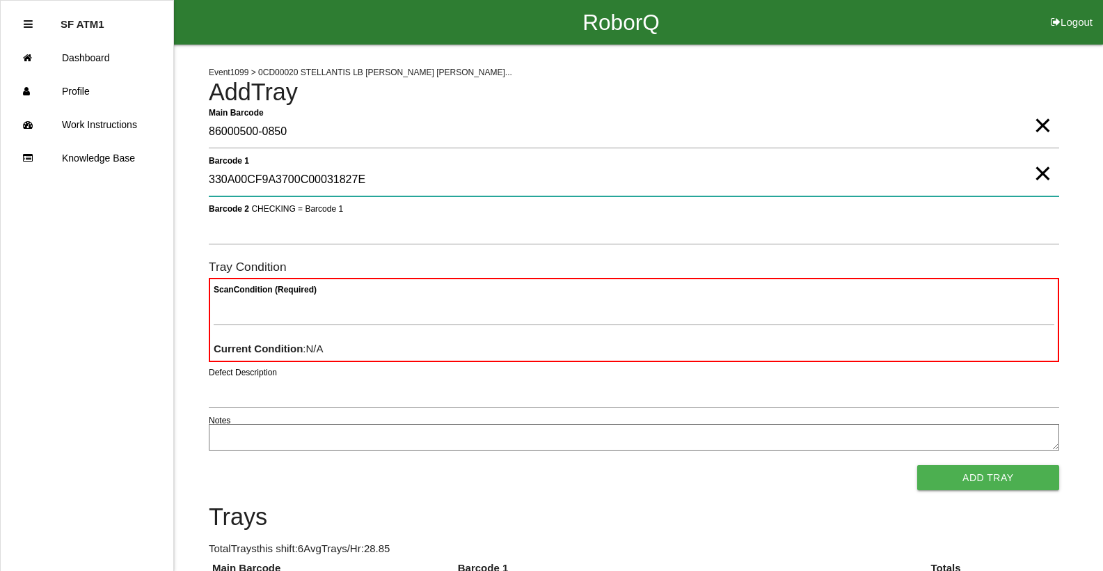
type 1 "330A00CF9A3700C00031827E"
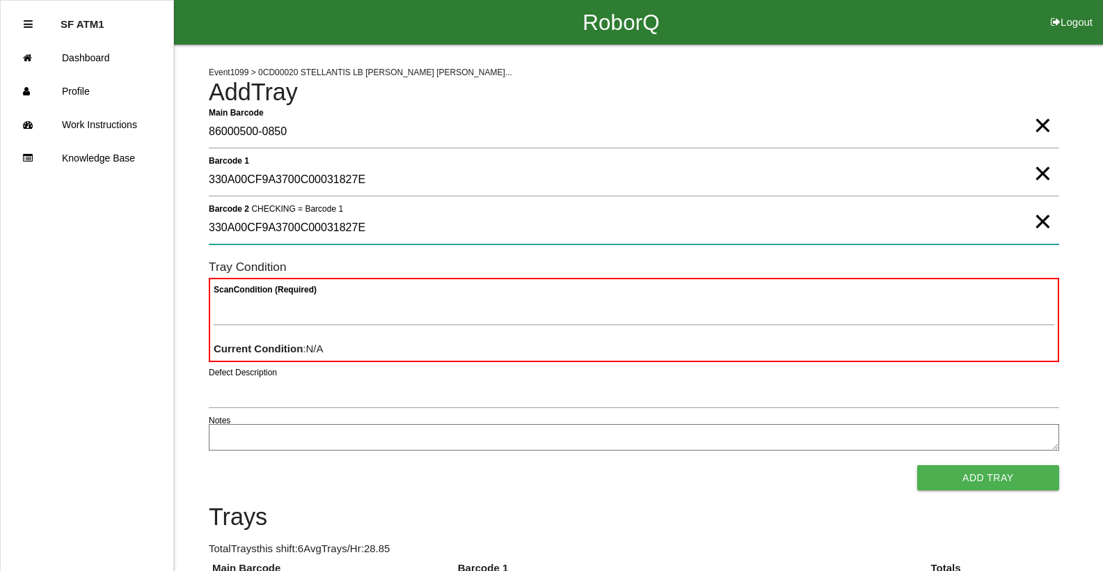
type 2 "330A00CF9A3700C00031827E"
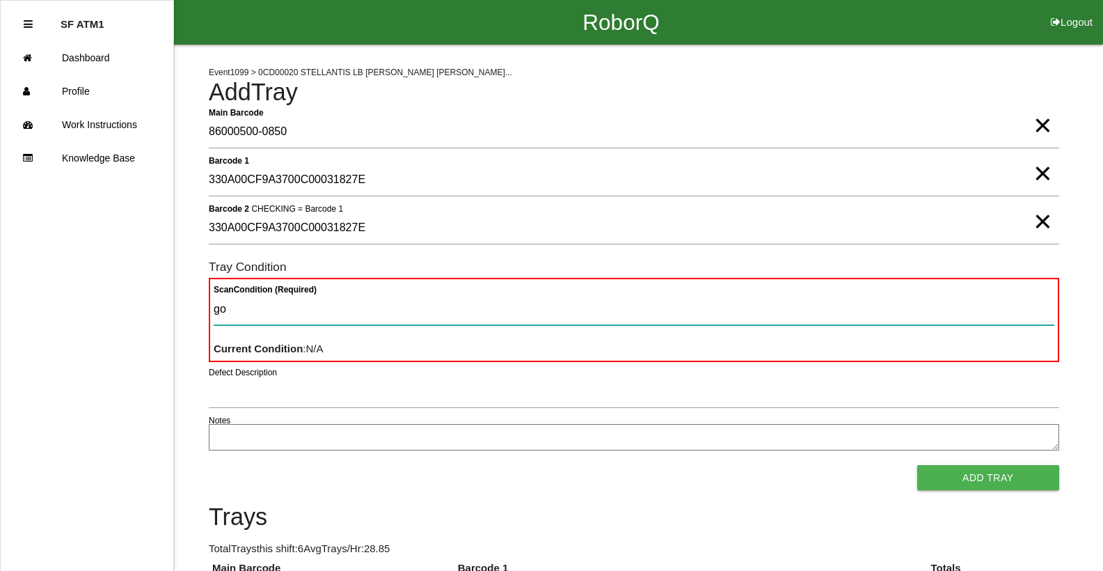
type Condition "goo"
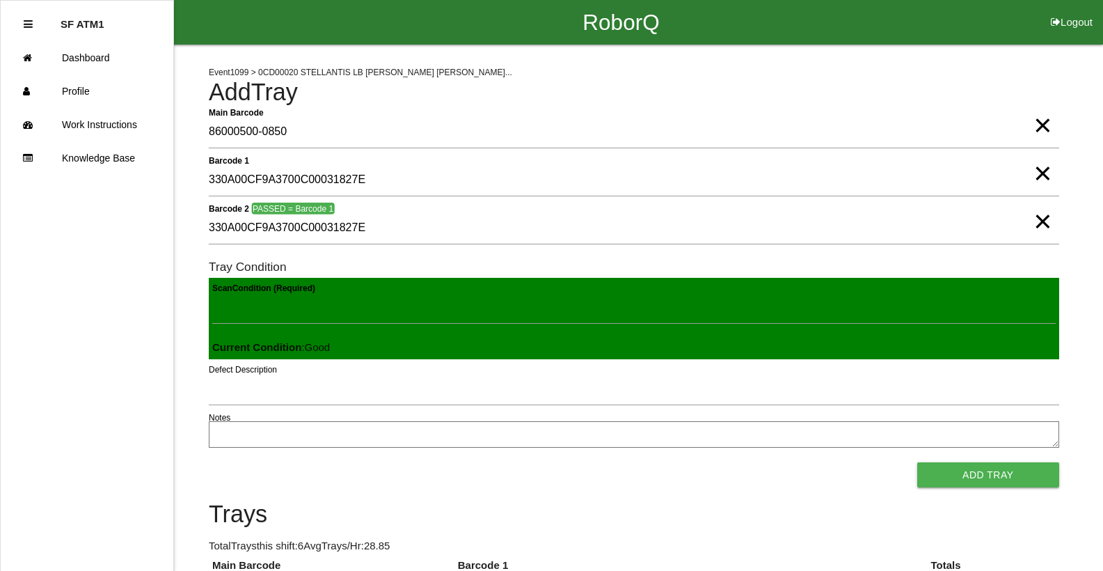
click at [917, 462] on button "Add Tray" at bounding box center [988, 474] width 142 height 25
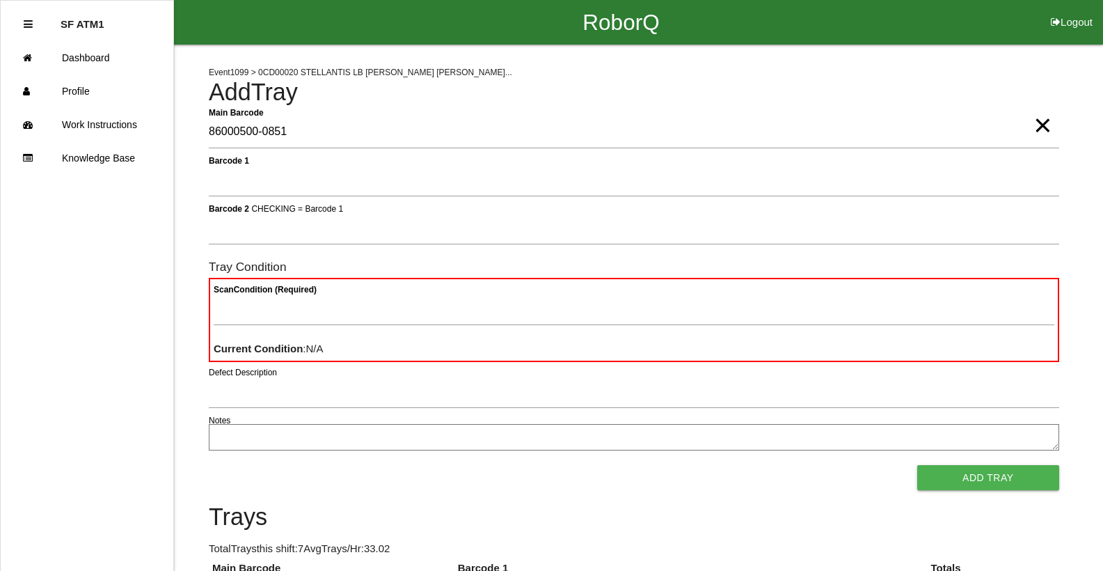
type Barcode "86000500-0851"
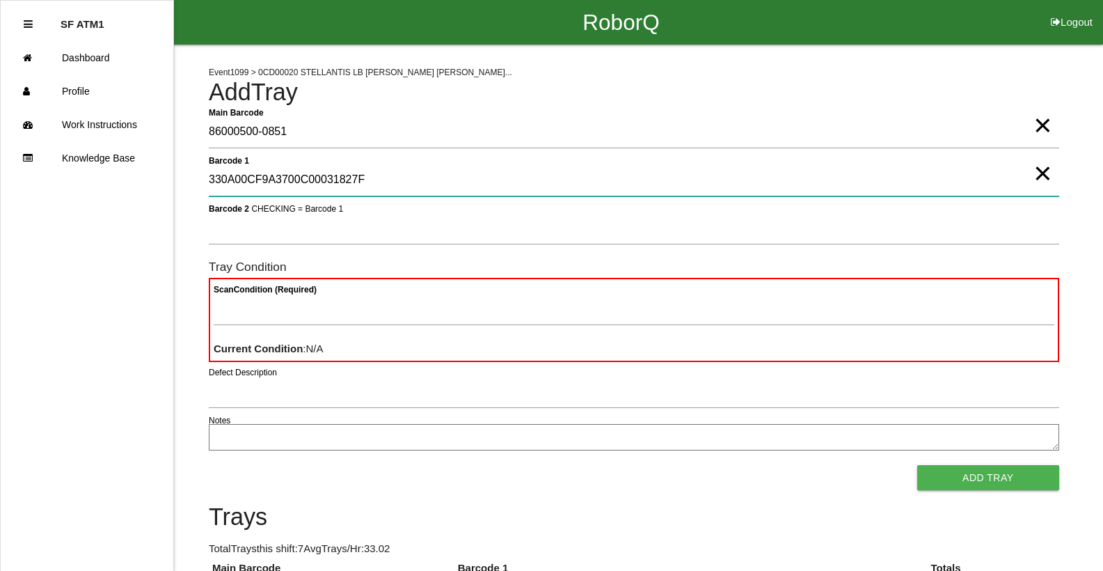
type 1 "330A00CF9A3700C00031827F"
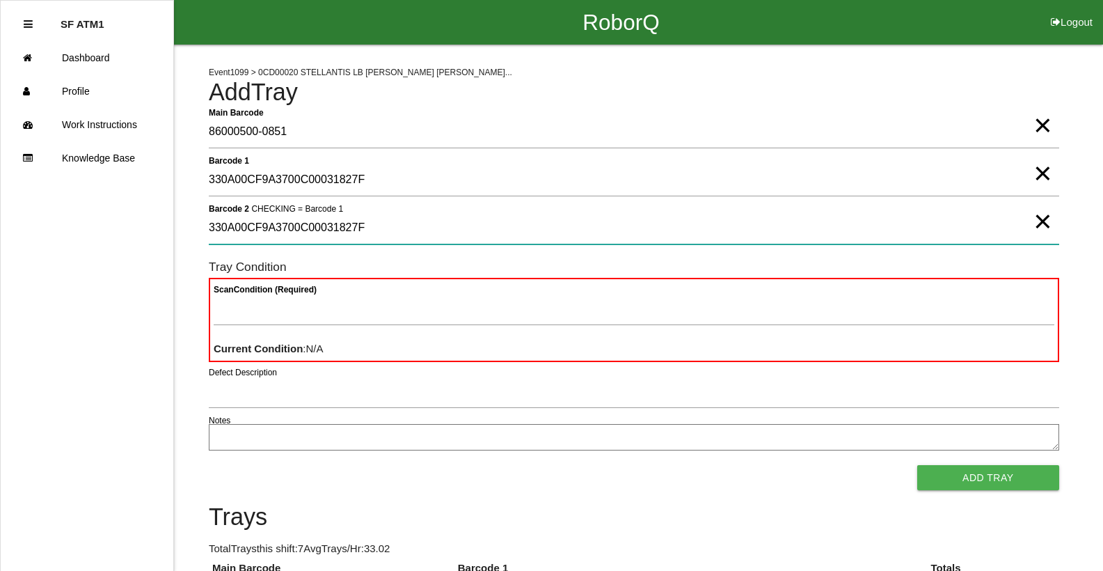
type 2 "330A00CF9A3700C00031827F"
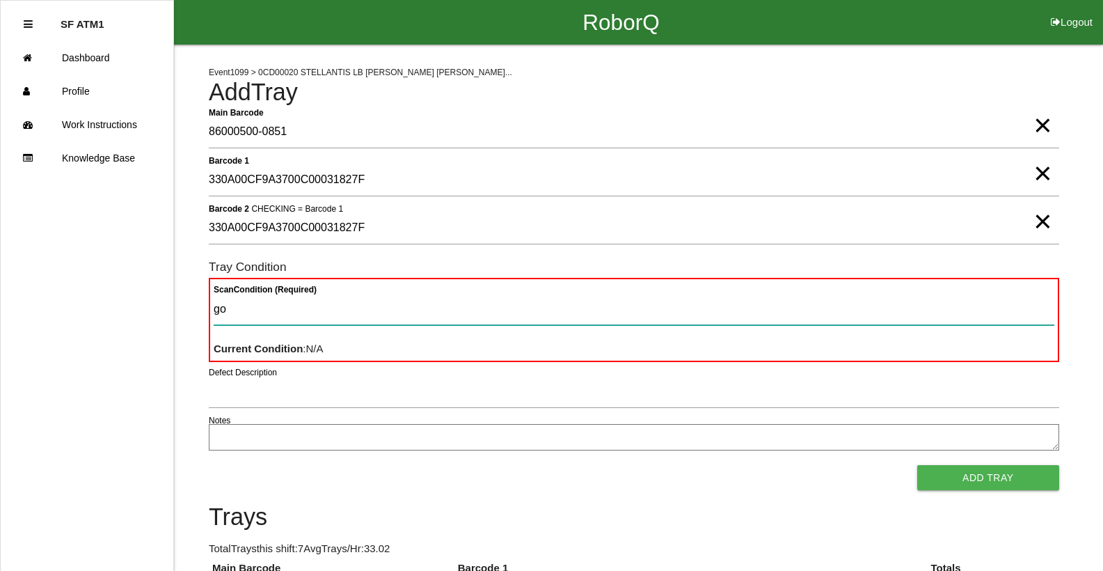
type Condition "goo"
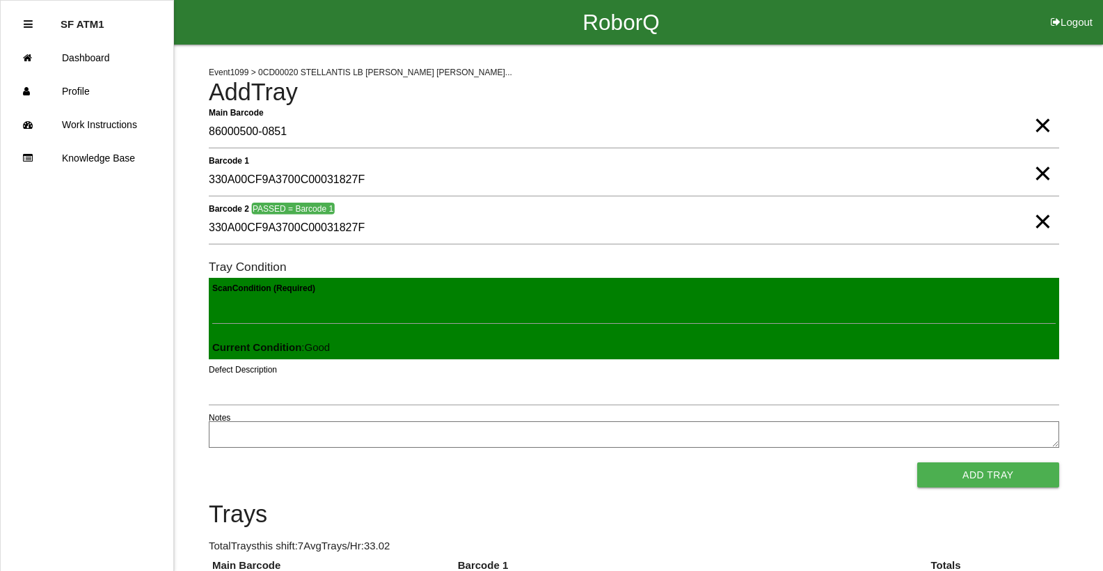
click at [917, 462] on button "Add Tray" at bounding box center [988, 474] width 142 height 25
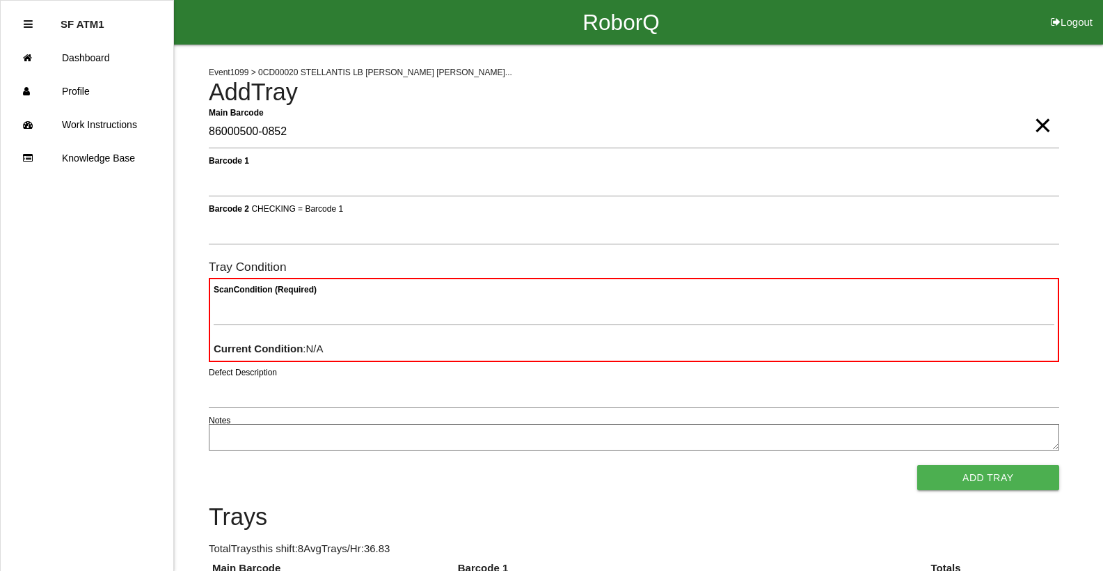
type Barcode "86000500-0852"
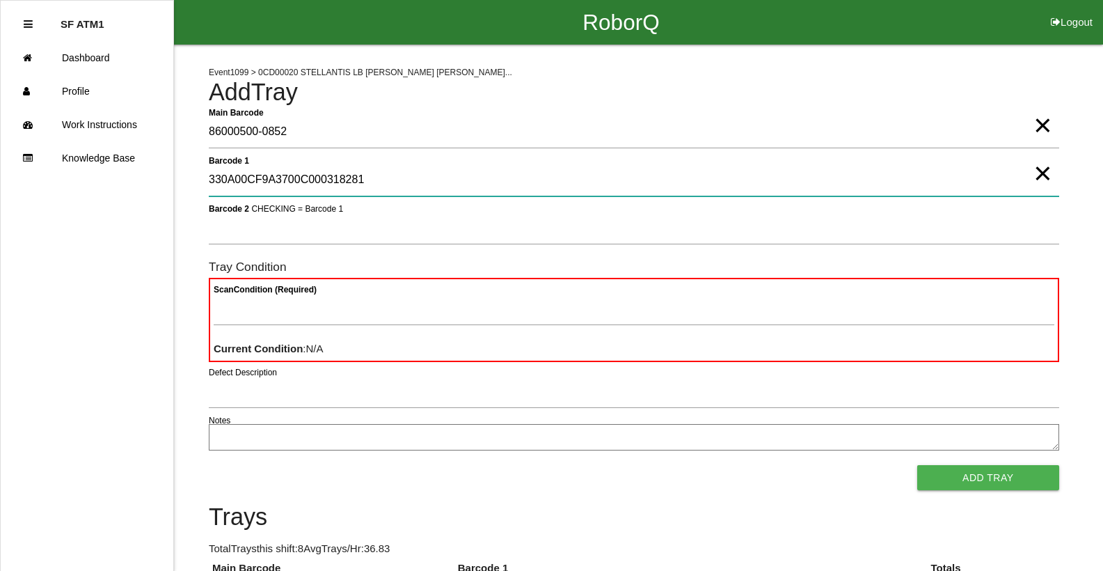
type 1 "330A00CF9A3700C000318281"
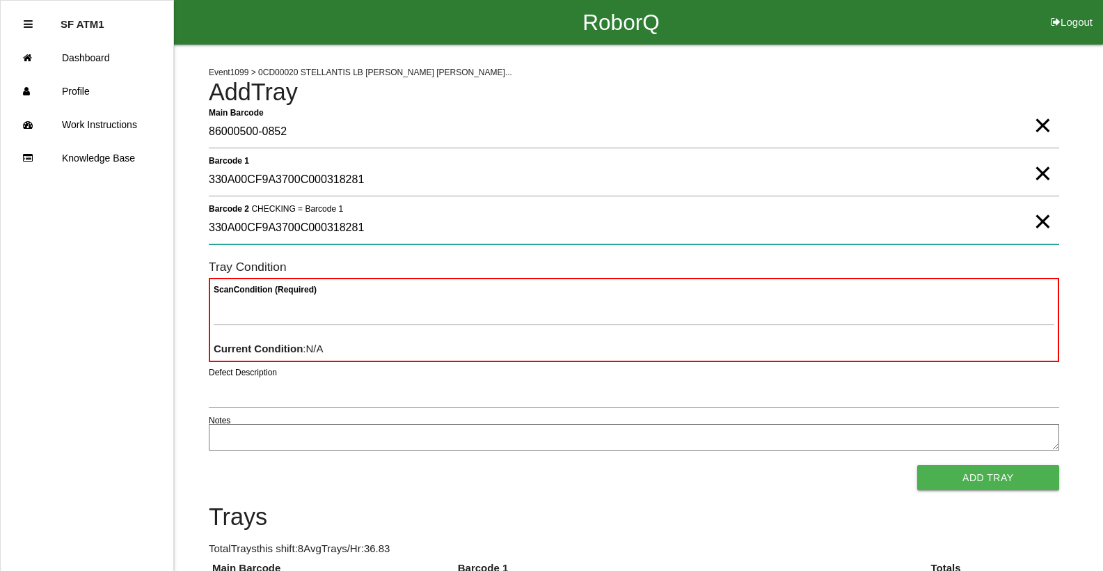
type 2 "330A00CF9A3700C000318281"
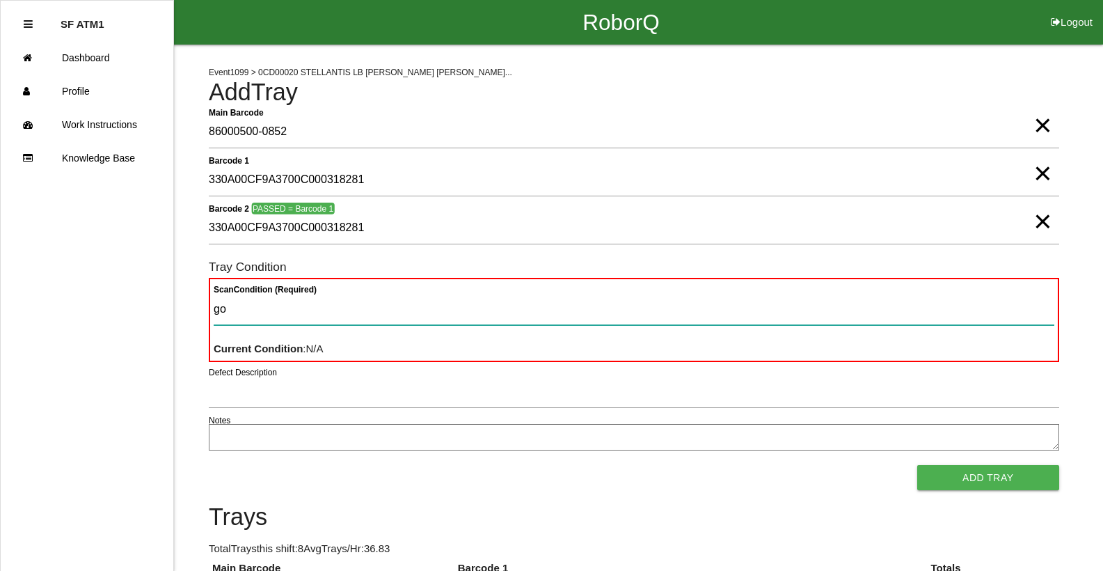
type Condition "goo"
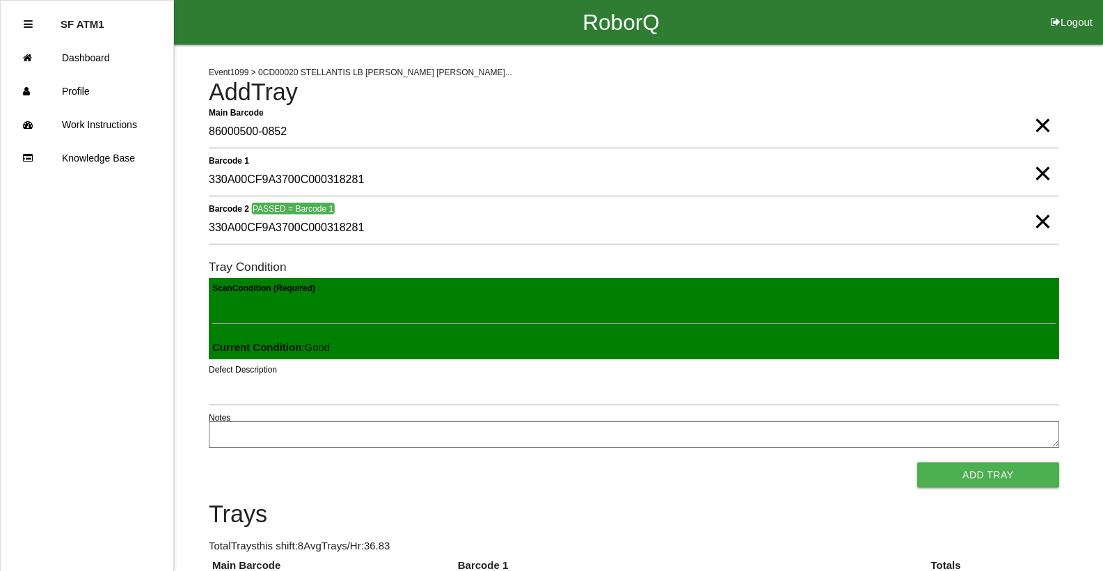
click at [917, 462] on button "Add Tray" at bounding box center [988, 474] width 142 height 25
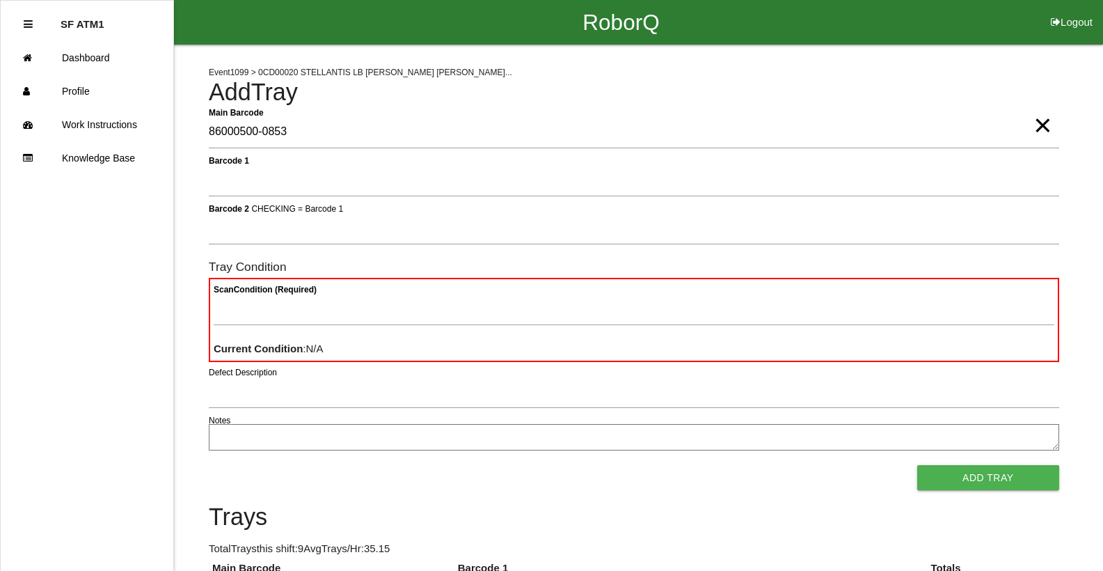
type Barcode "86000500-0853"
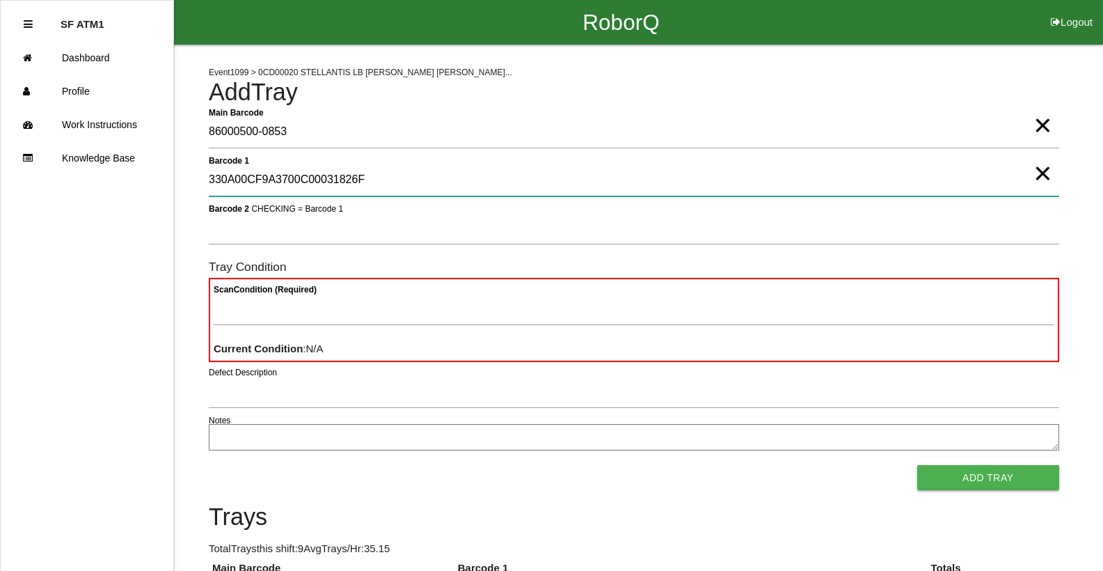
type 1 "330A00CF9A3700C00031826F"
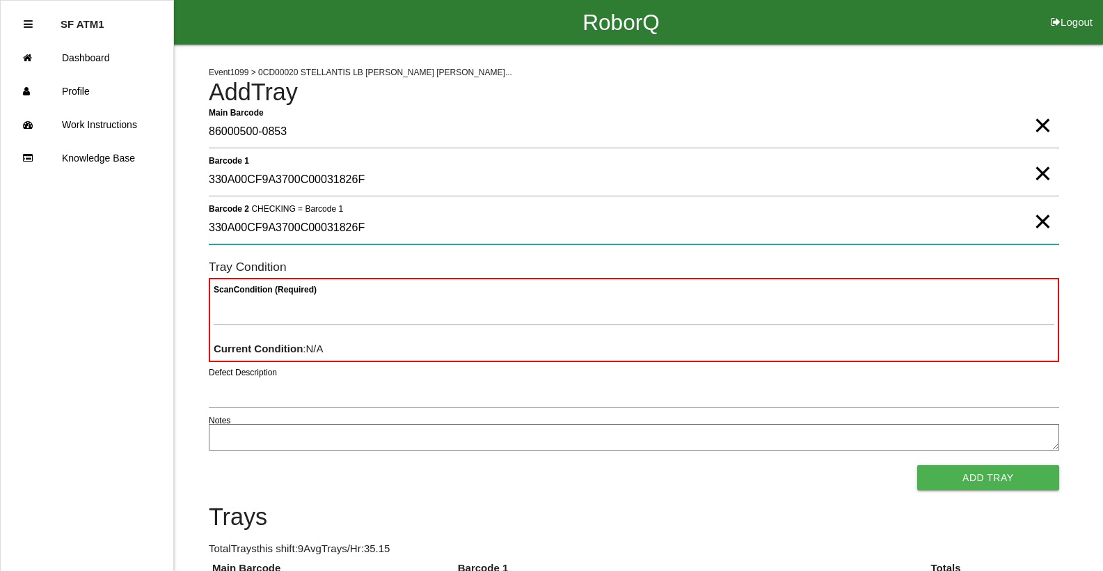
type 2 "330A00CF9A3700C00031826F"
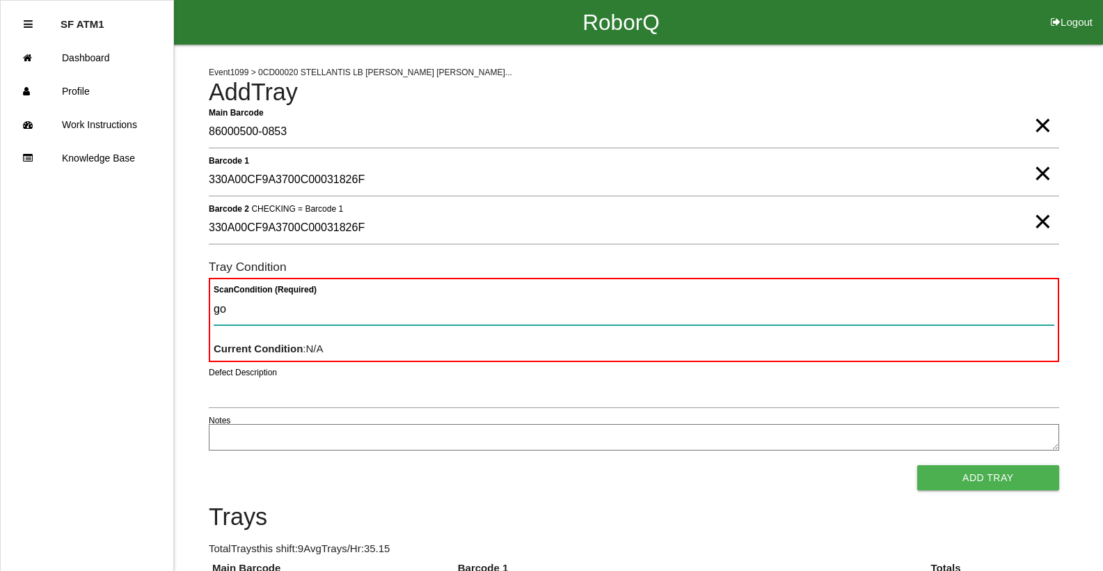
type Condition "goo"
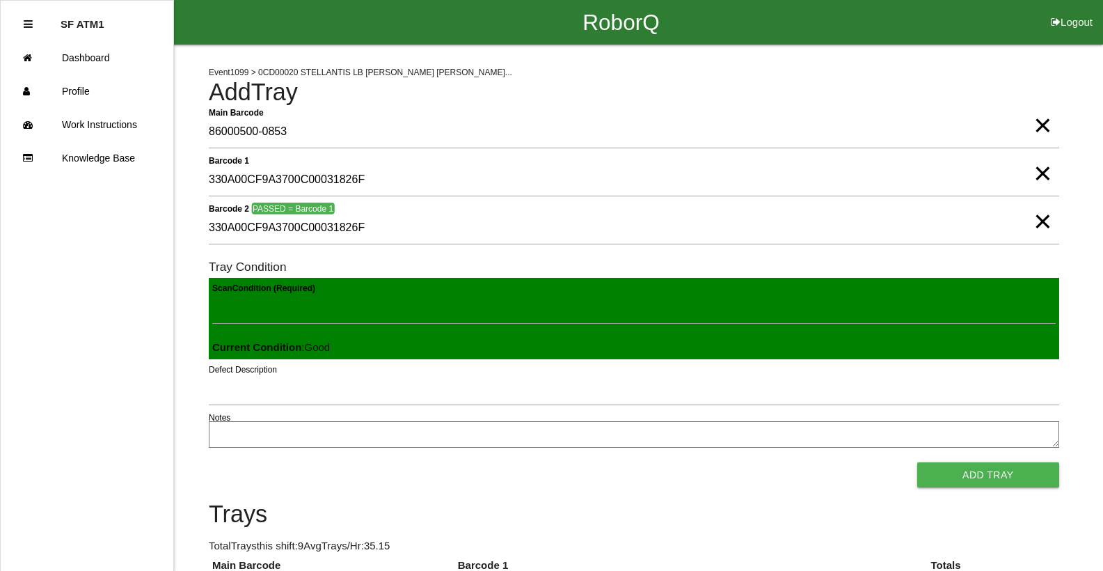
click at [917, 462] on button "Add Tray" at bounding box center [988, 474] width 142 height 25
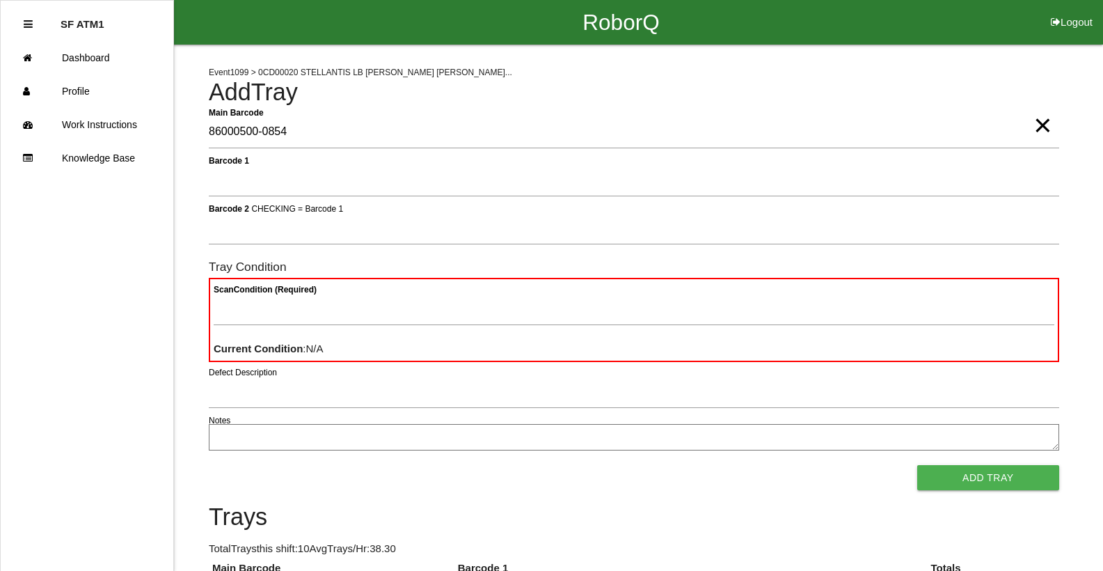
type Barcode "86000500-0854"
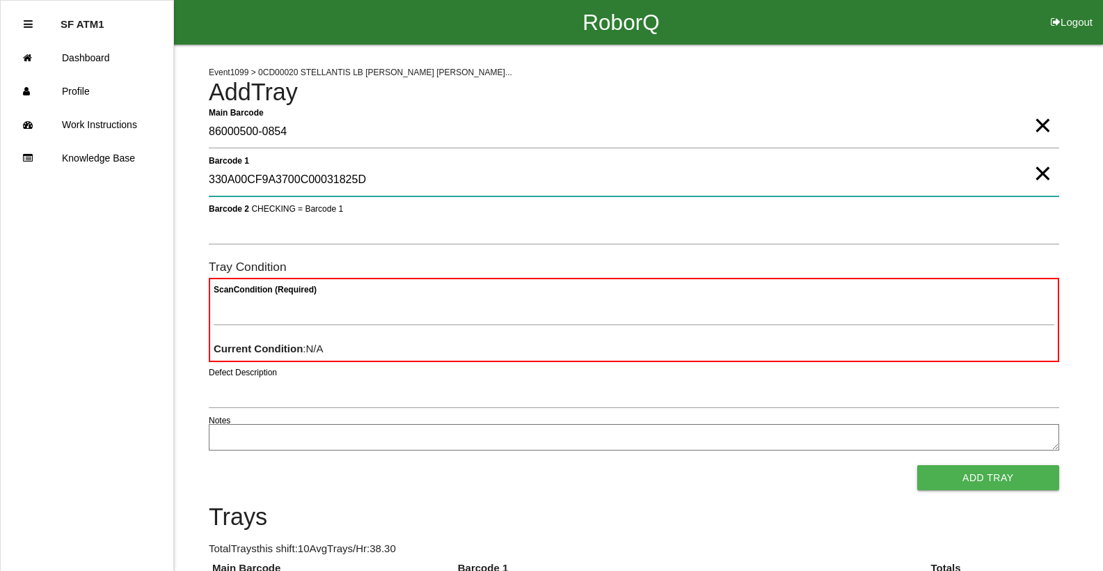
type 1 "330A00CF9A3700C00031825D"
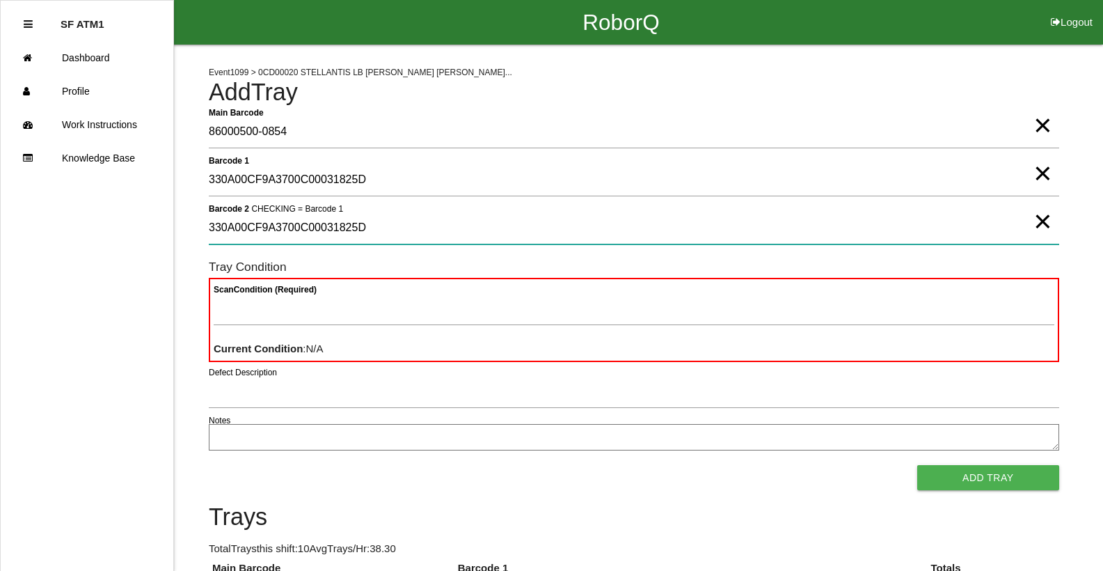
type 2 "330A00CF9A3700C00031825D"
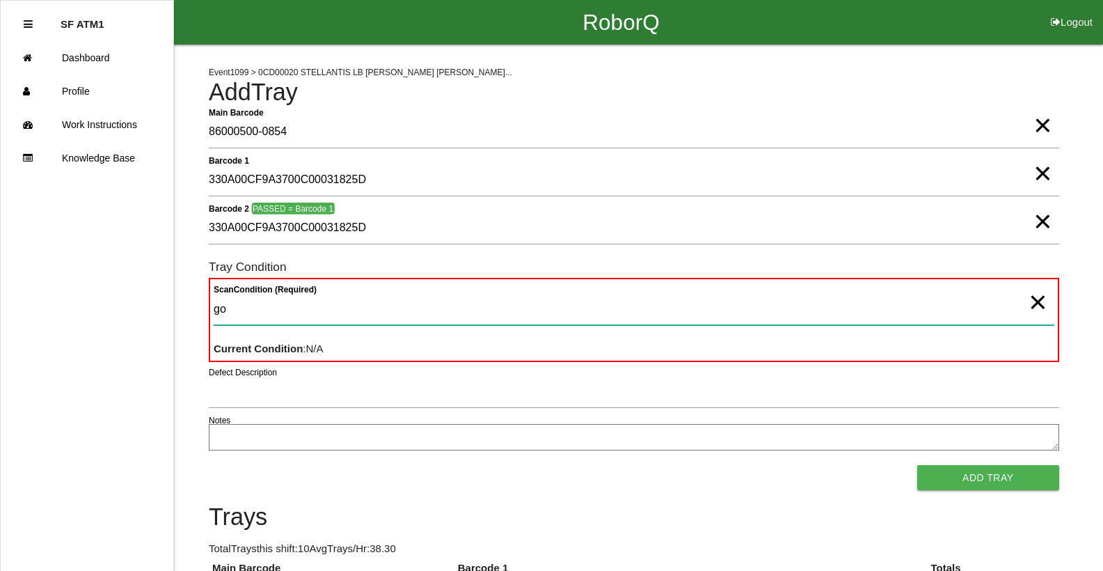
type Condition "goo"
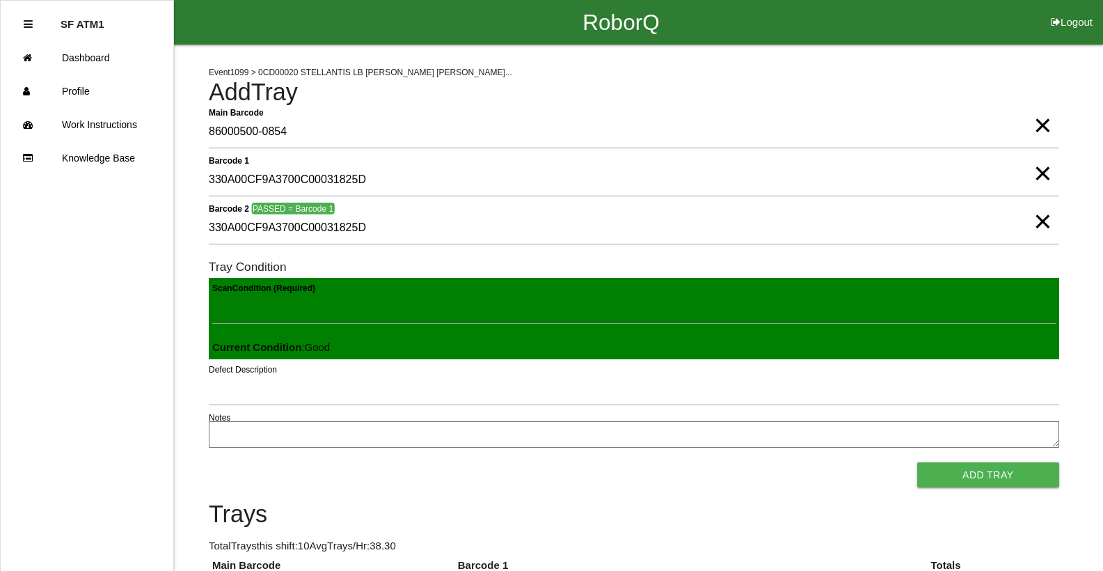
click at [917, 462] on button "Add Tray" at bounding box center [988, 474] width 142 height 25
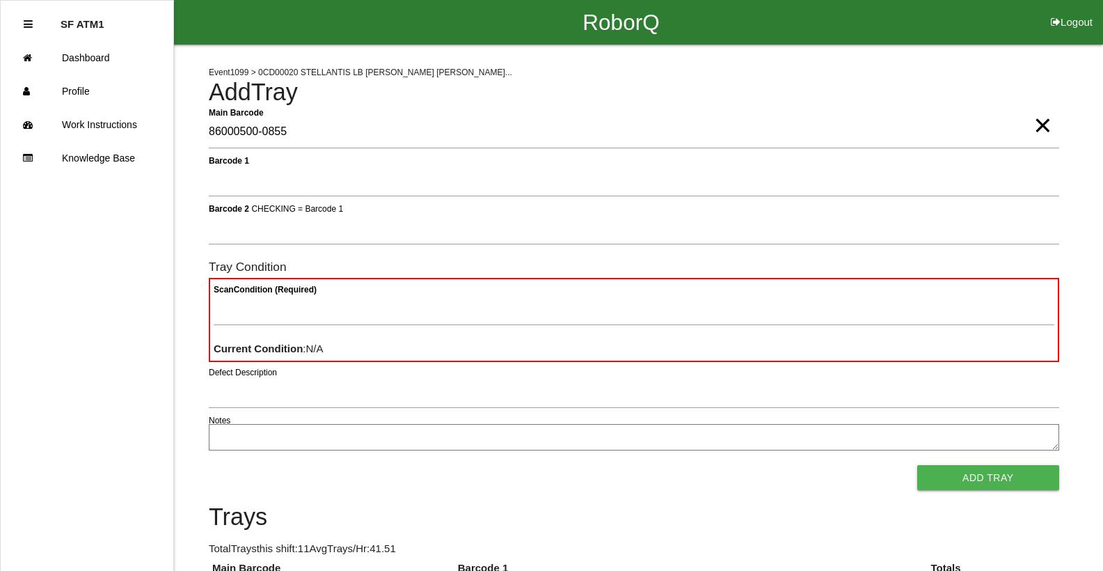
type Barcode "86000500-0855"
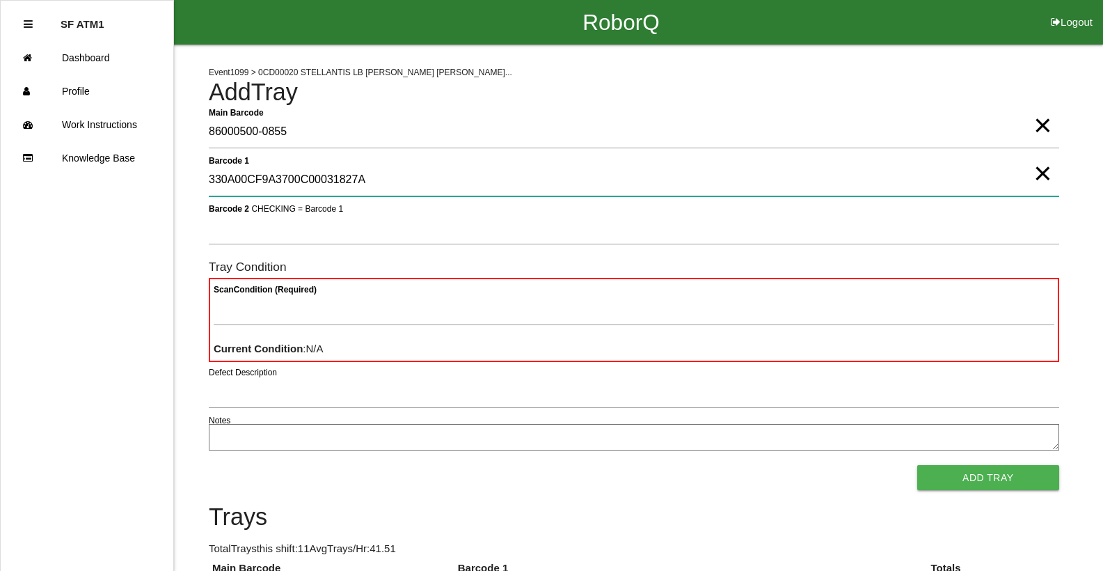
type 1 "330A00CF9A3700C00031827A"
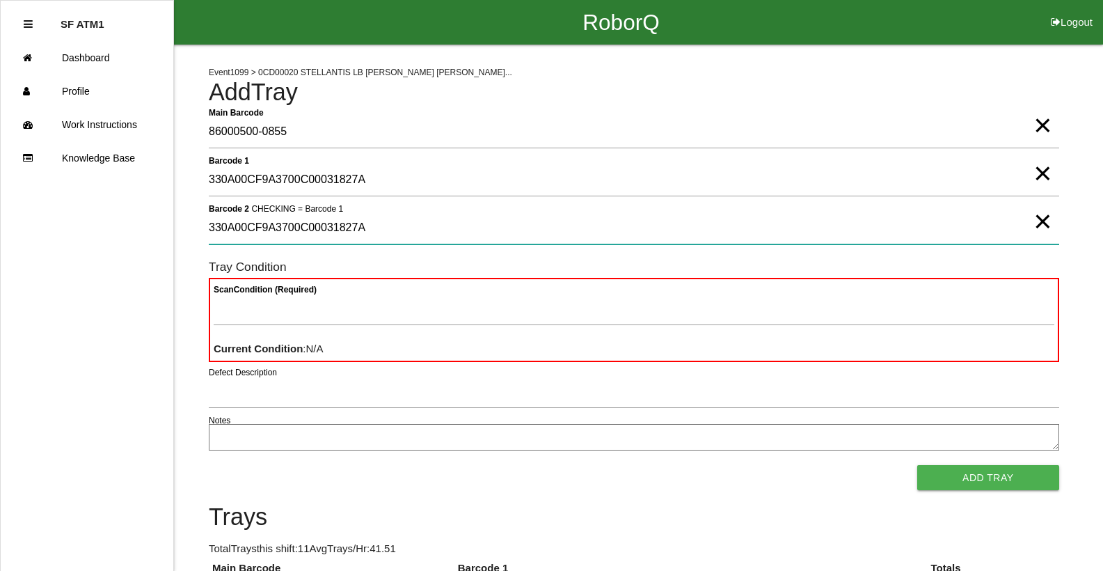
type 2 "330A00CF9A3700C00031827A"
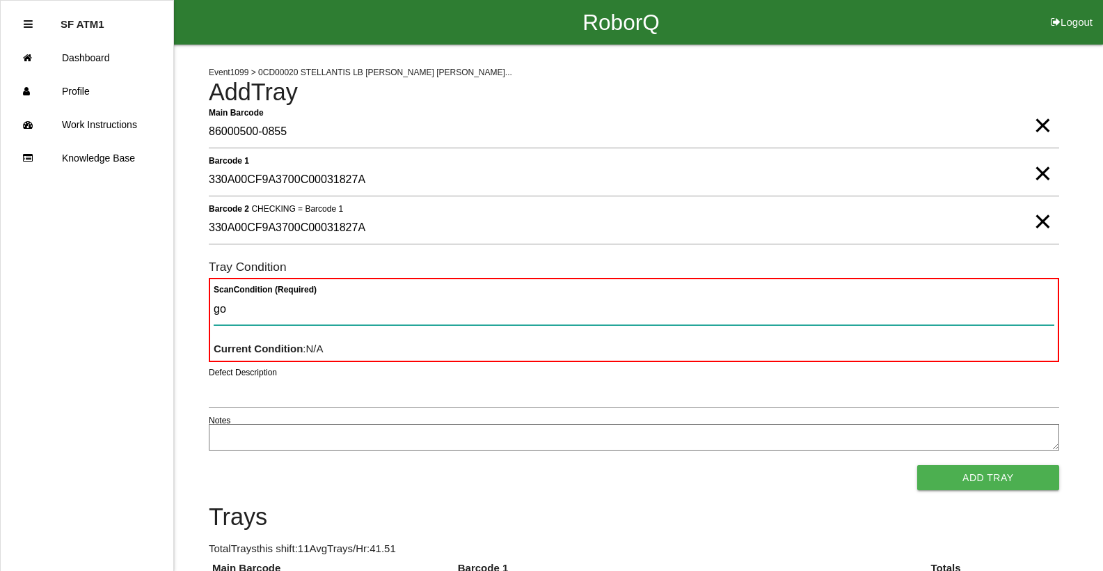
type Condition "goo"
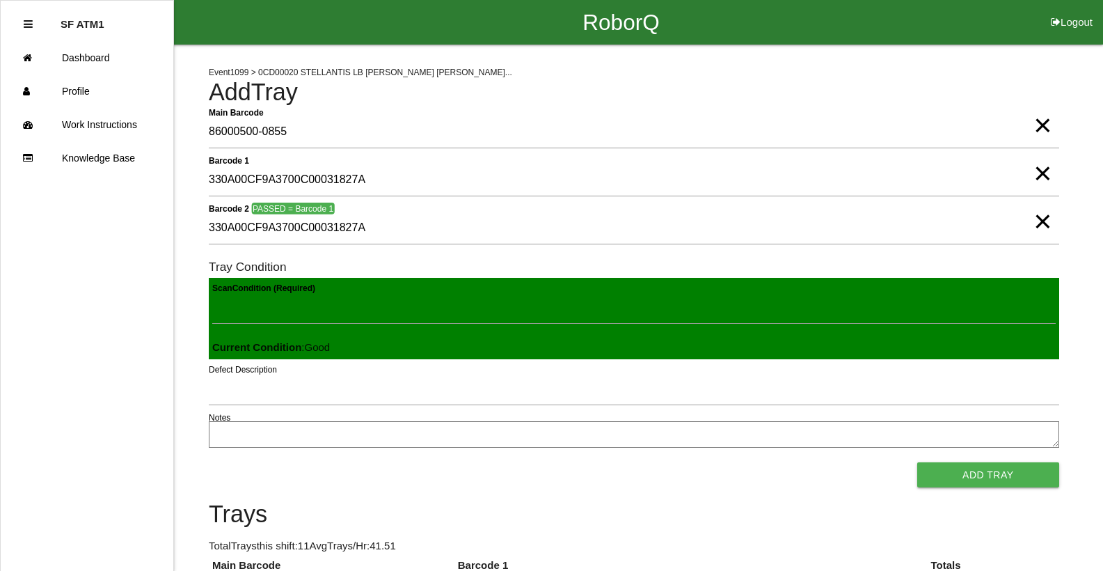
click button "Add Tray" at bounding box center [988, 474] width 142 height 25
